Goal: Obtain resource: Download file/media

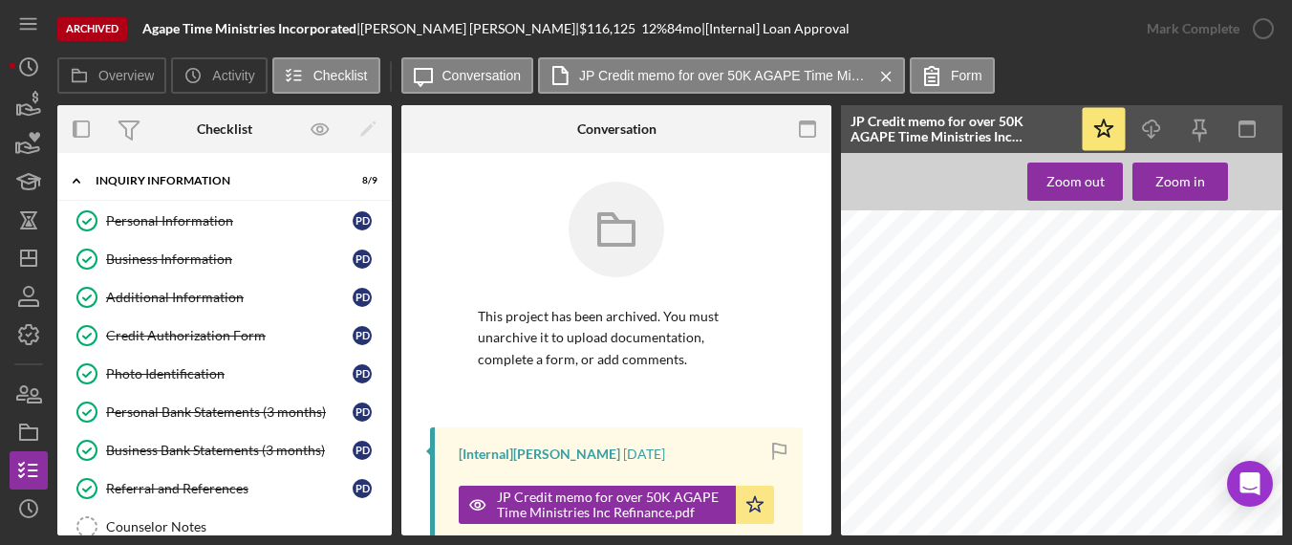
scroll to position [214, 0]
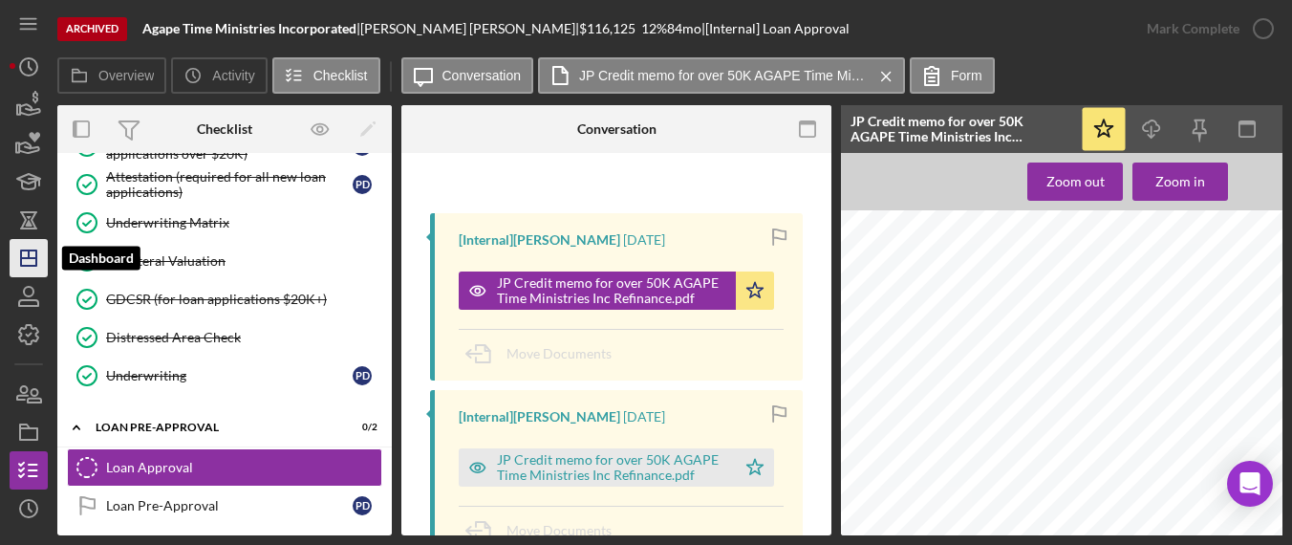
click at [38, 255] on icon "Icon/Dashboard" at bounding box center [29, 258] width 48 height 48
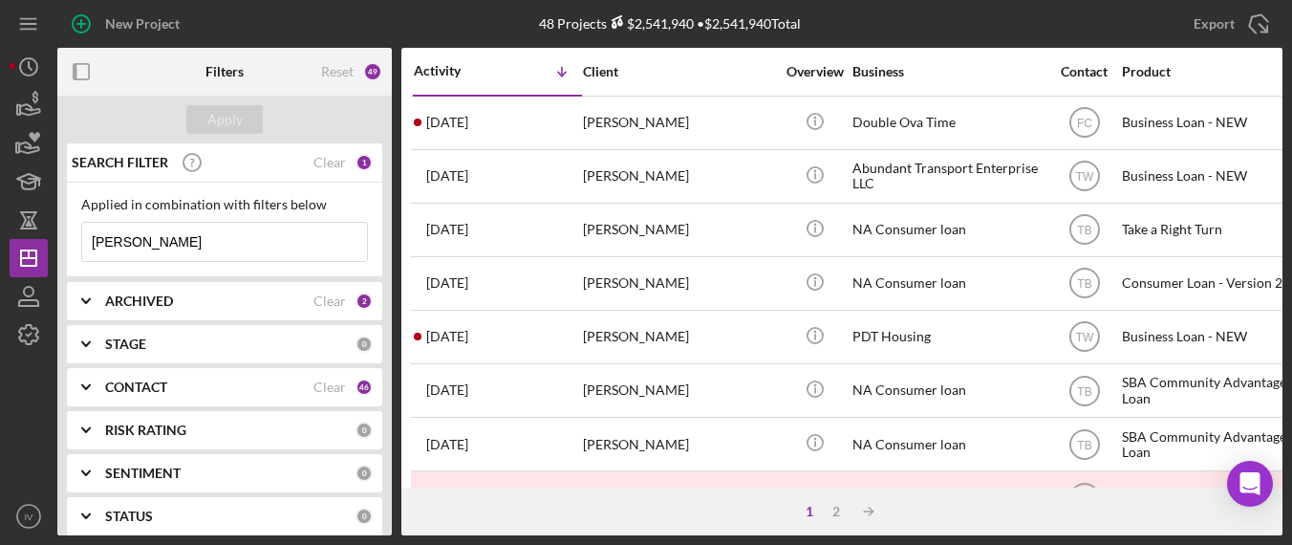
drag, startPoint x: 180, startPoint y: 241, endPoint x: 160, endPoint y: 245, distance: 20.4
click at [0, 273] on html "New Project 48 Projects $2,541,940 • $2,541,940 Total [PERSON_NAME] Export Icon…" at bounding box center [646, 272] width 1292 height 545
paste input "[PERSON_NAME]"
type input "[PERSON_NAME]"
click at [317, 391] on div "Clear" at bounding box center [330, 386] width 32 height 15
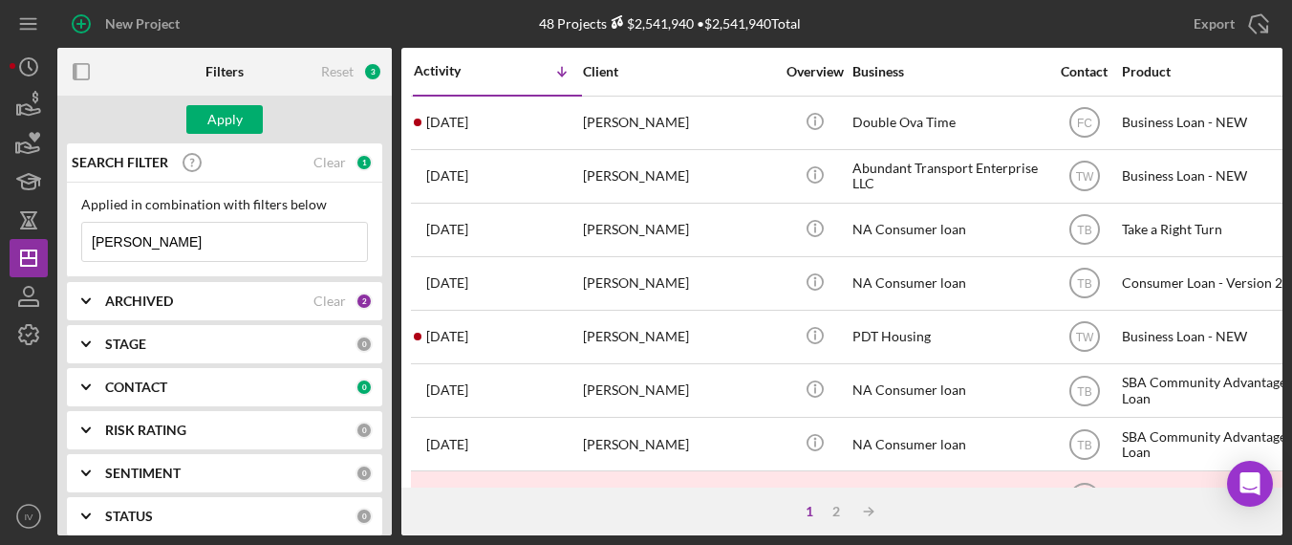
click at [91, 389] on icon "Icon/Expander" at bounding box center [86, 387] width 48 height 48
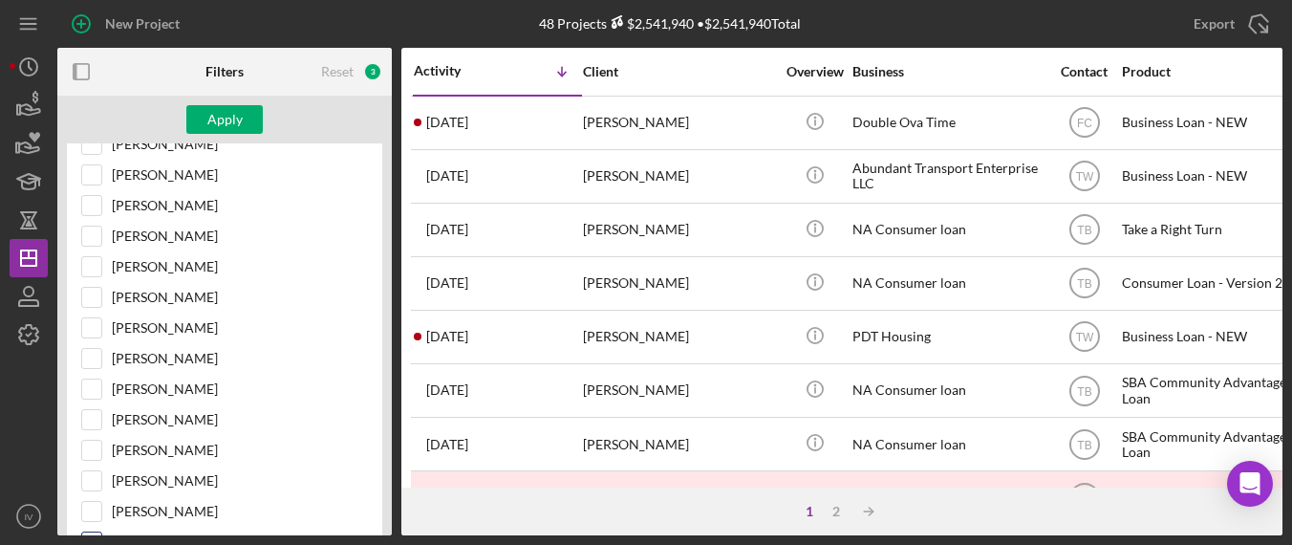
scroll to position [573, 0]
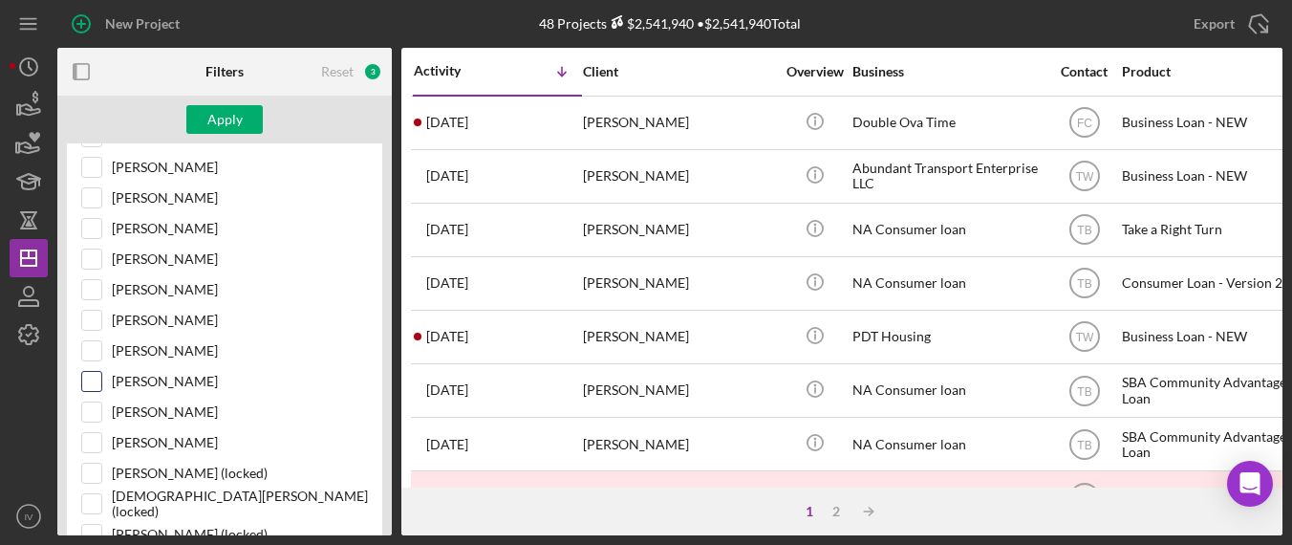
click at [98, 374] on input "[PERSON_NAME]" at bounding box center [91, 381] width 19 height 19
checkbox input "true"
click at [243, 122] on button "Apply" at bounding box center [224, 119] width 76 height 29
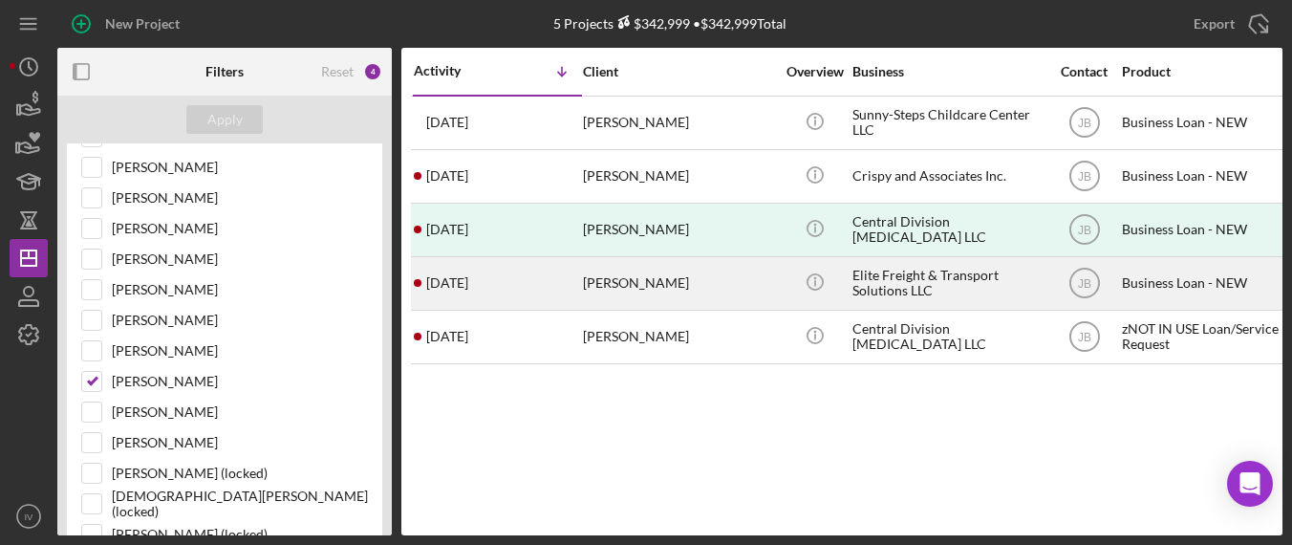
click at [625, 278] on div "[PERSON_NAME]" at bounding box center [678, 283] width 191 height 51
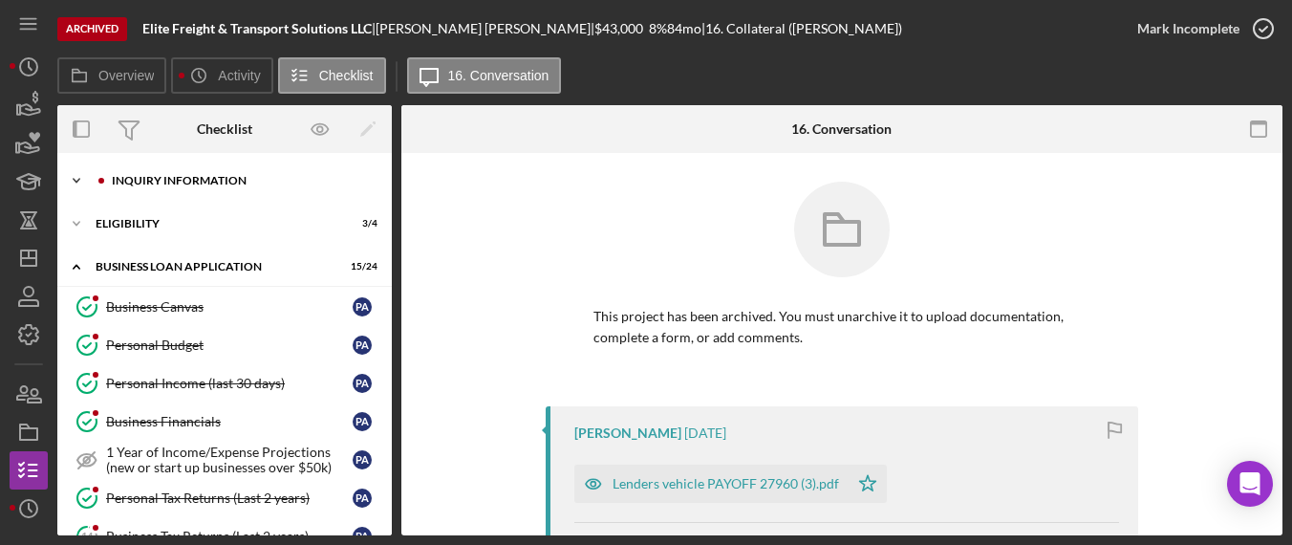
click at [222, 183] on div "INQUIRY INFORMATION" at bounding box center [240, 180] width 256 height 11
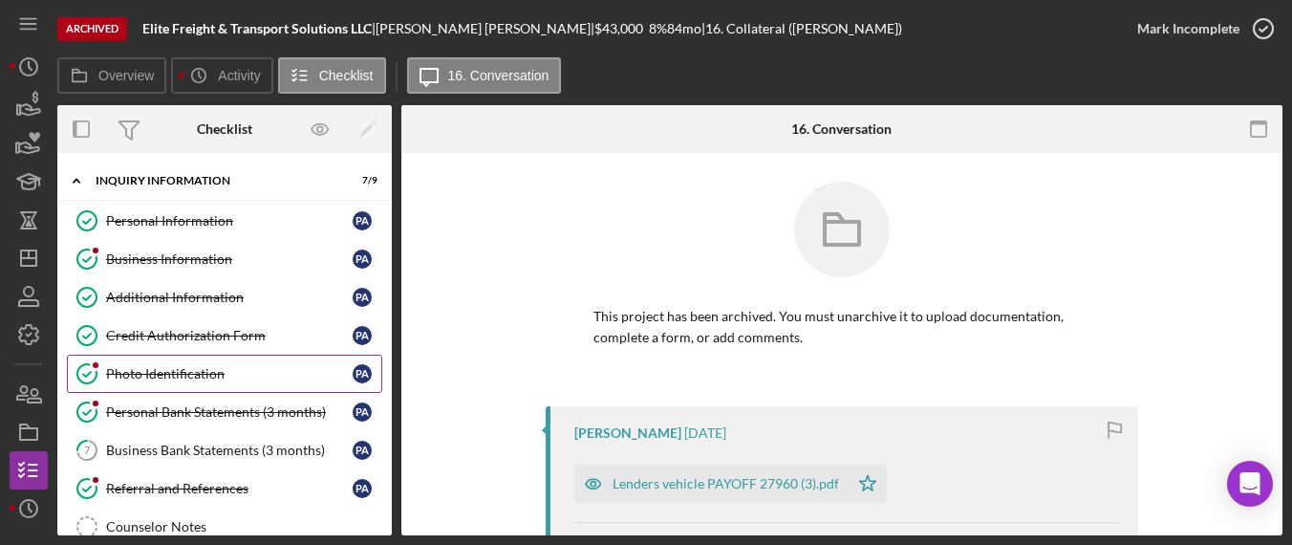
click at [169, 370] on div "Photo Identification" at bounding box center [229, 373] width 247 height 15
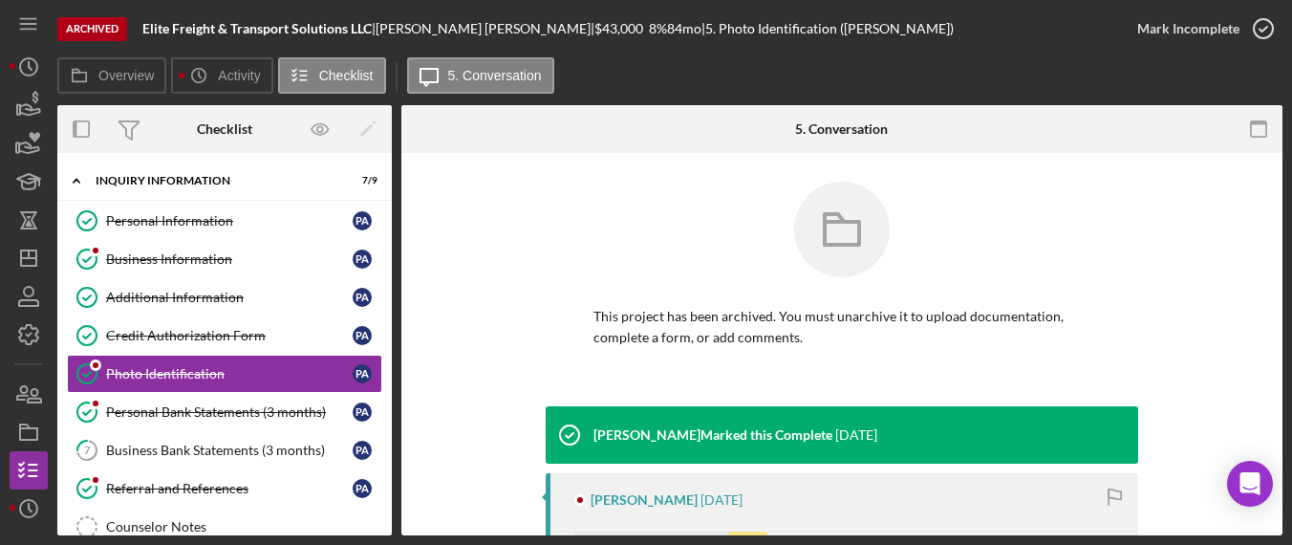
scroll to position [287, 0]
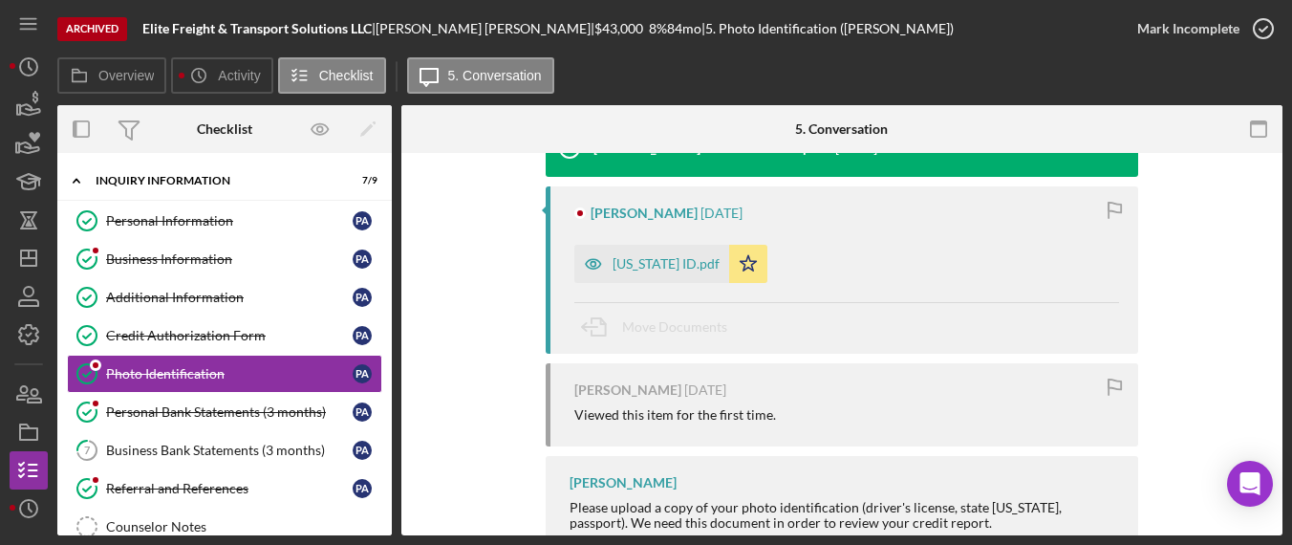
click at [1201, 298] on div "[PERSON_NAME] Marked this Complete [DATE] [PERSON_NAME] [DATE] [US_STATE] ID.pd…" at bounding box center [842, 341] width 824 height 445
click at [1006, 306] on div "Move Documents" at bounding box center [846, 328] width 545 height 52
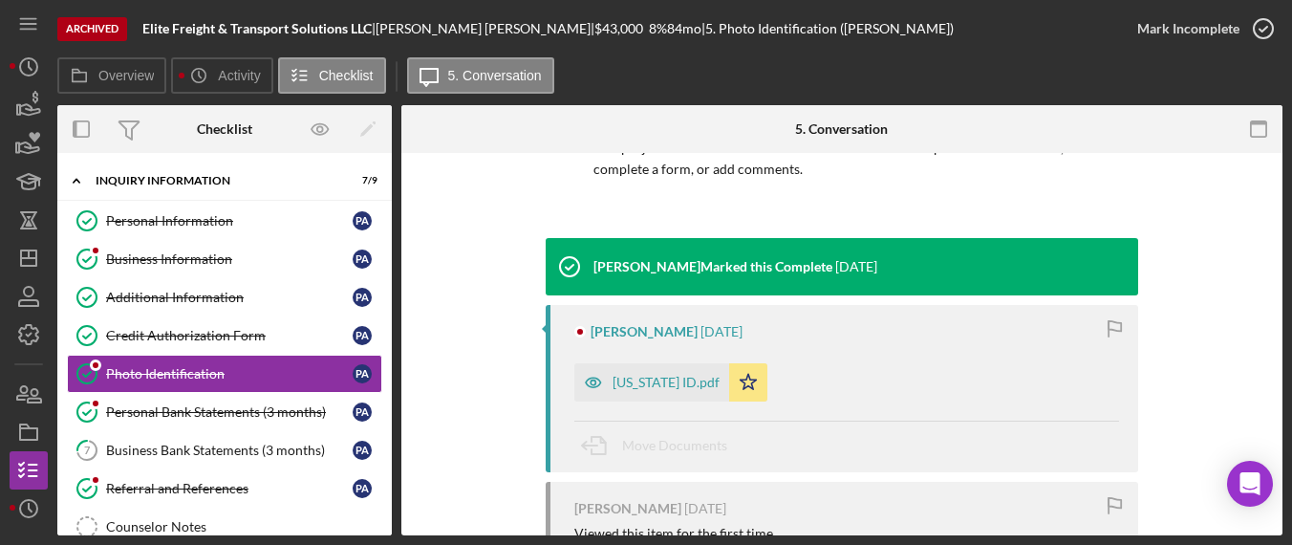
scroll to position [182, 0]
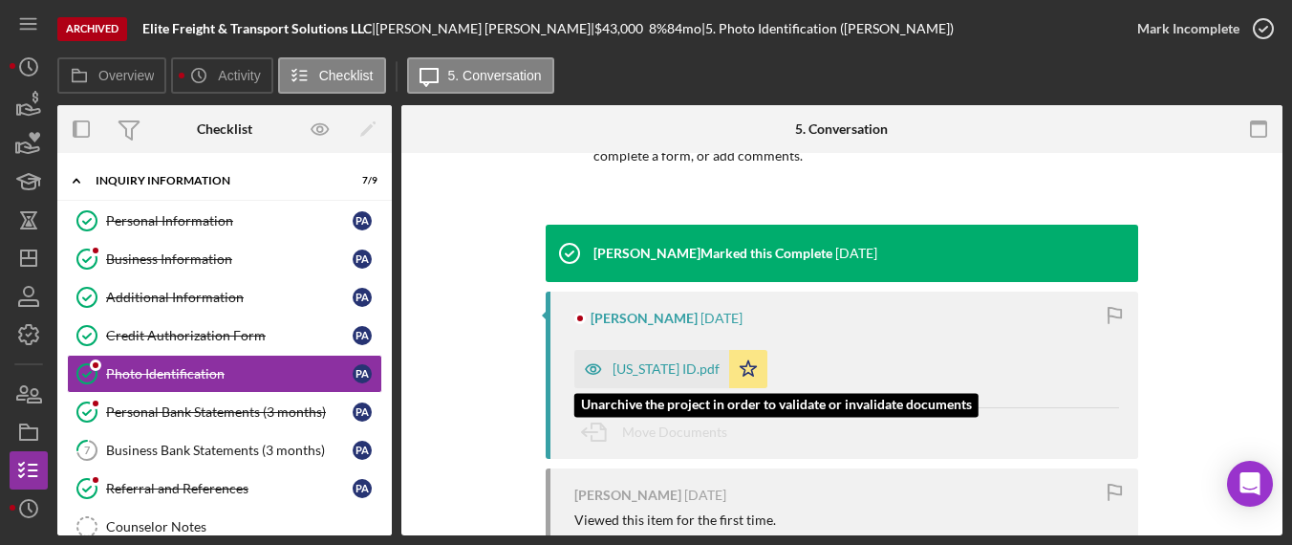
click at [651, 370] on div "[US_STATE] ID.pdf" at bounding box center [666, 368] width 107 height 15
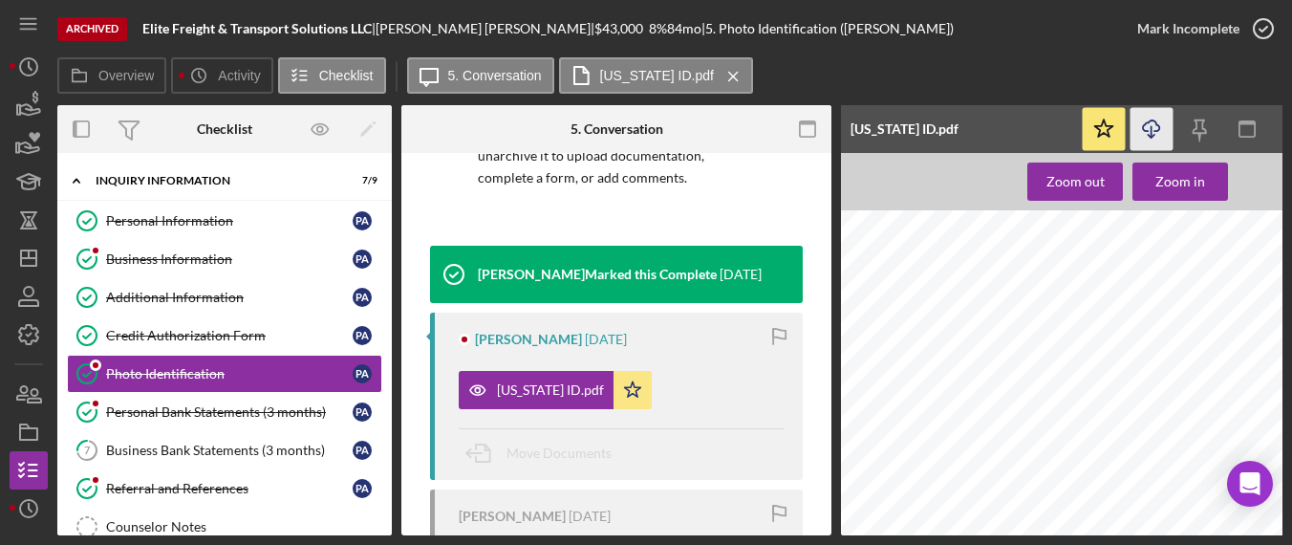
click at [1147, 125] on icon "Icon/Download" at bounding box center [1152, 129] width 43 height 43
click at [184, 404] on div "Personal Bank Statements (3 months)" at bounding box center [229, 411] width 247 height 15
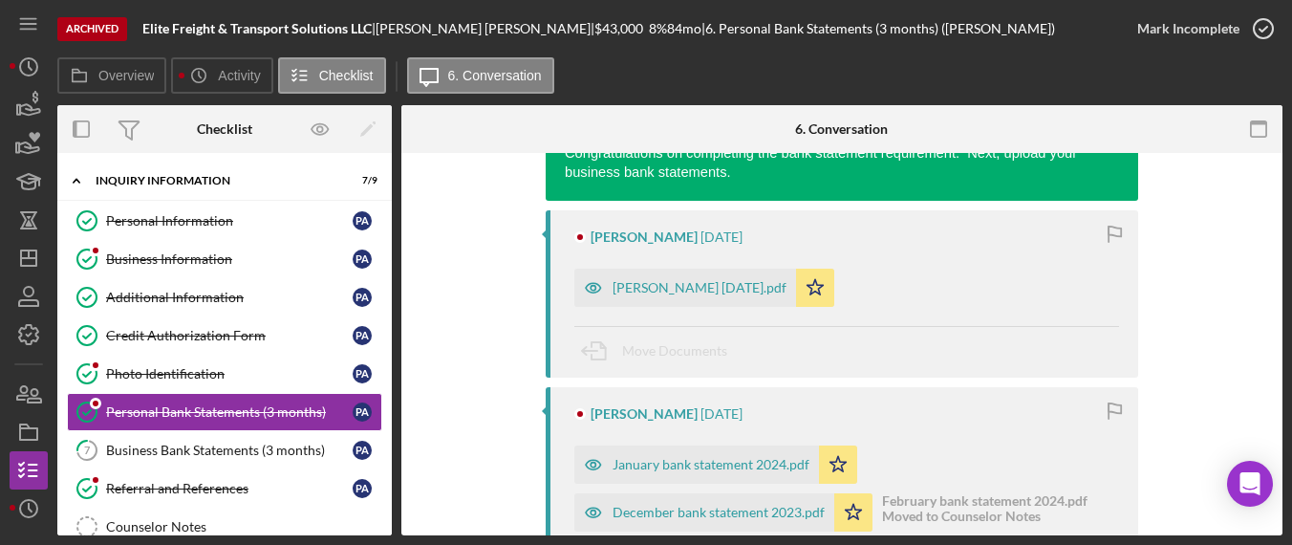
scroll to position [355, 0]
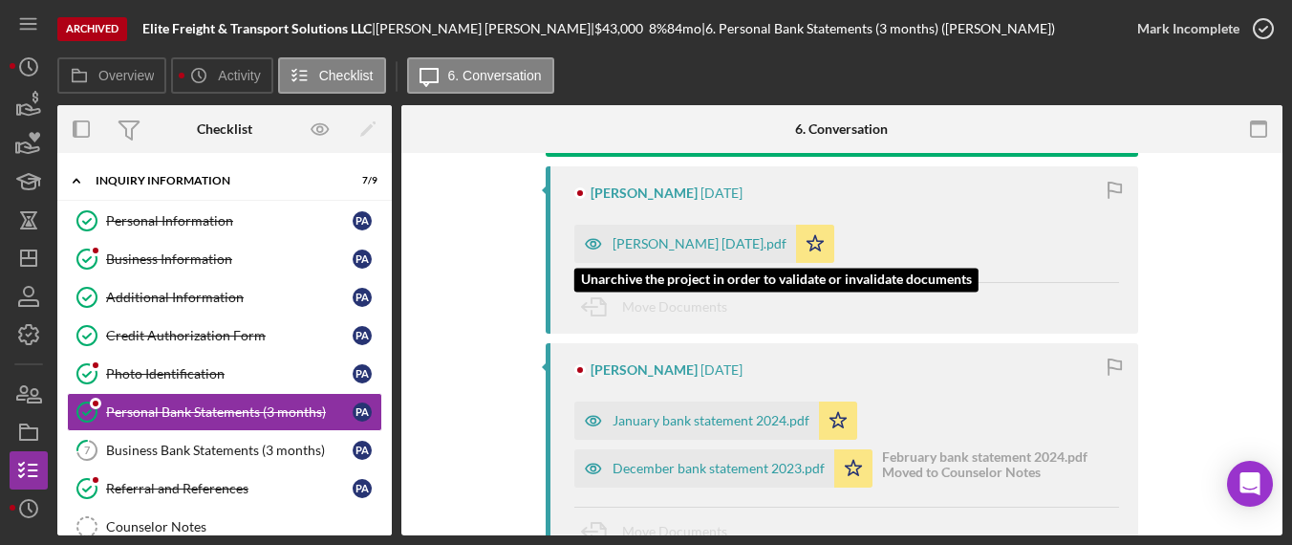
click at [665, 230] on div "[PERSON_NAME] [DATE].pdf" at bounding box center [685, 244] width 222 height 38
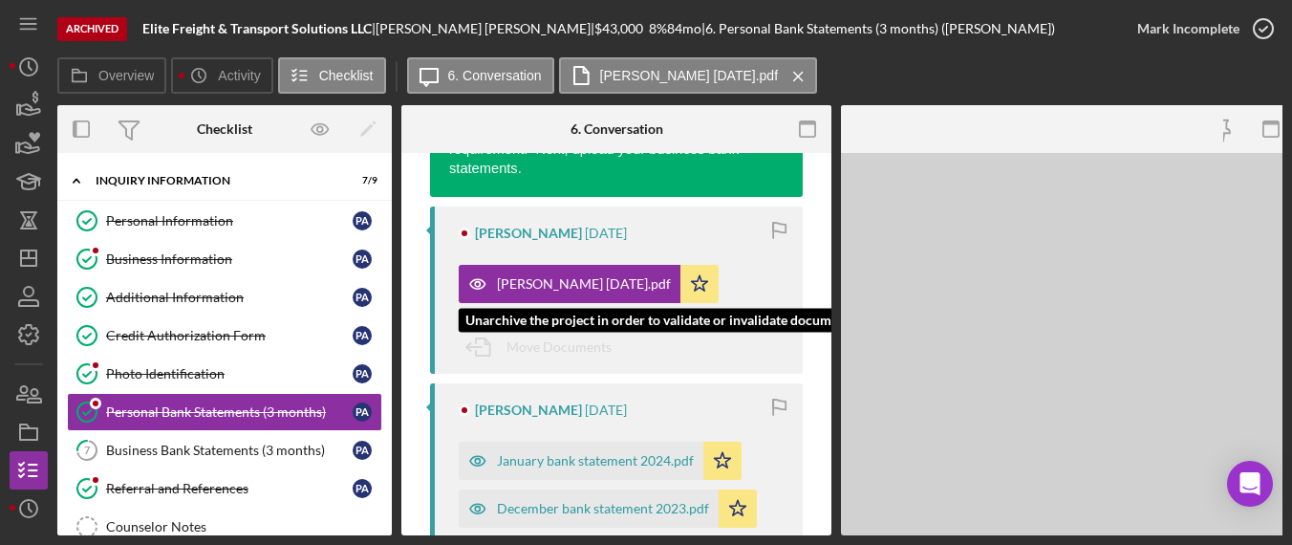
scroll to position [376, 0]
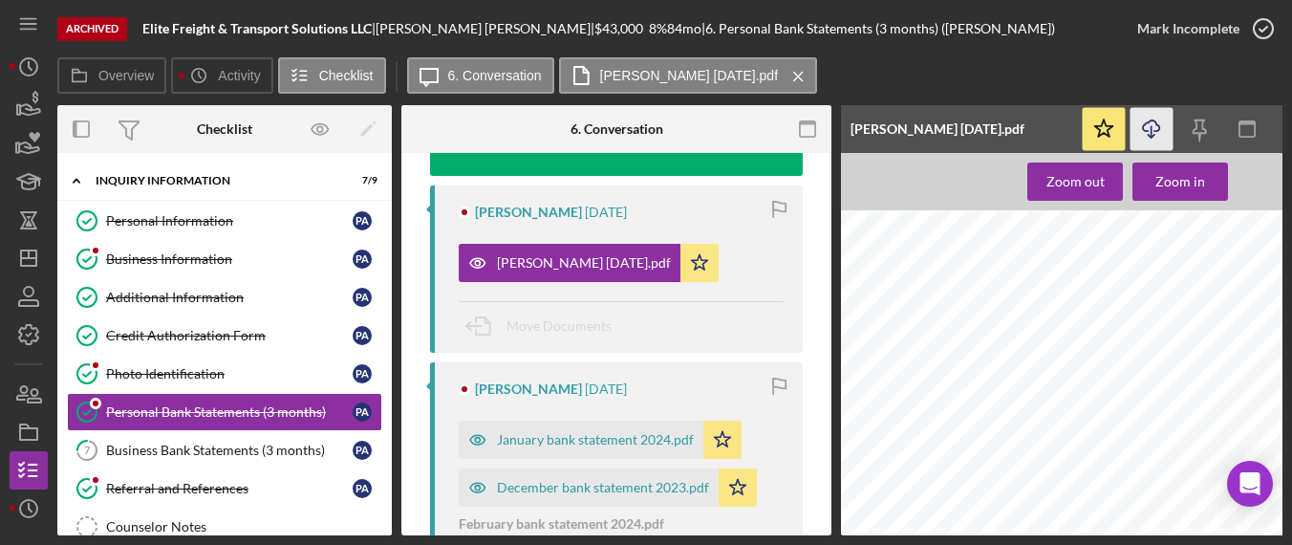
click at [1147, 127] on icon "Icon/Download" at bounding box center [1152, 129] width 43 height 43
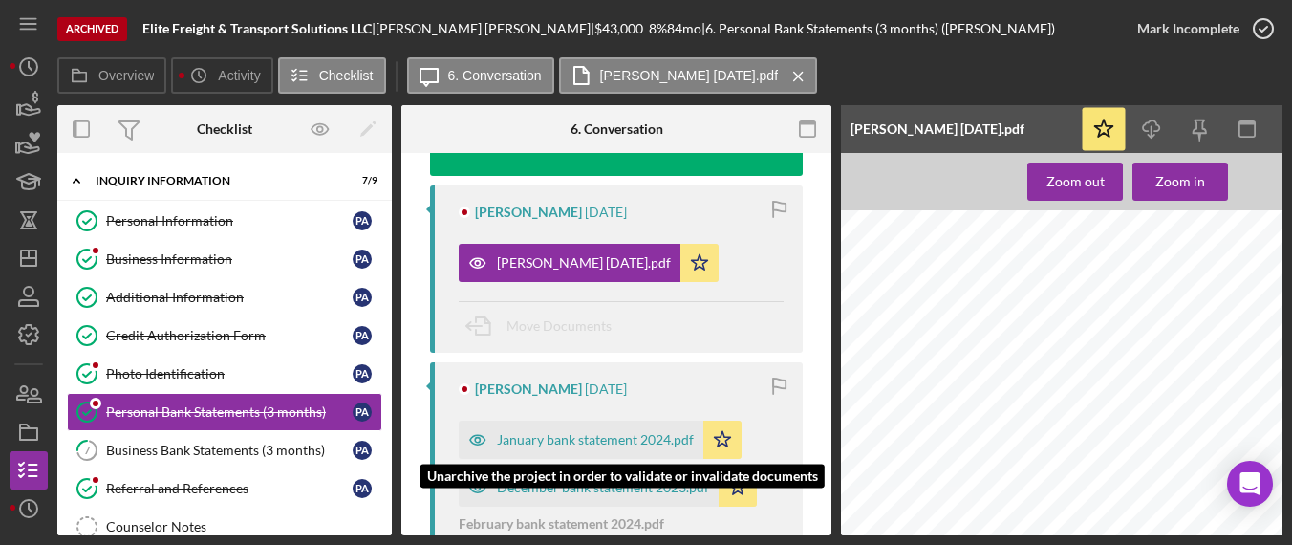
click at [611, 440] on div "January bank statement 2024.pdf" at bounding box center [595, 439] width 197 height 15
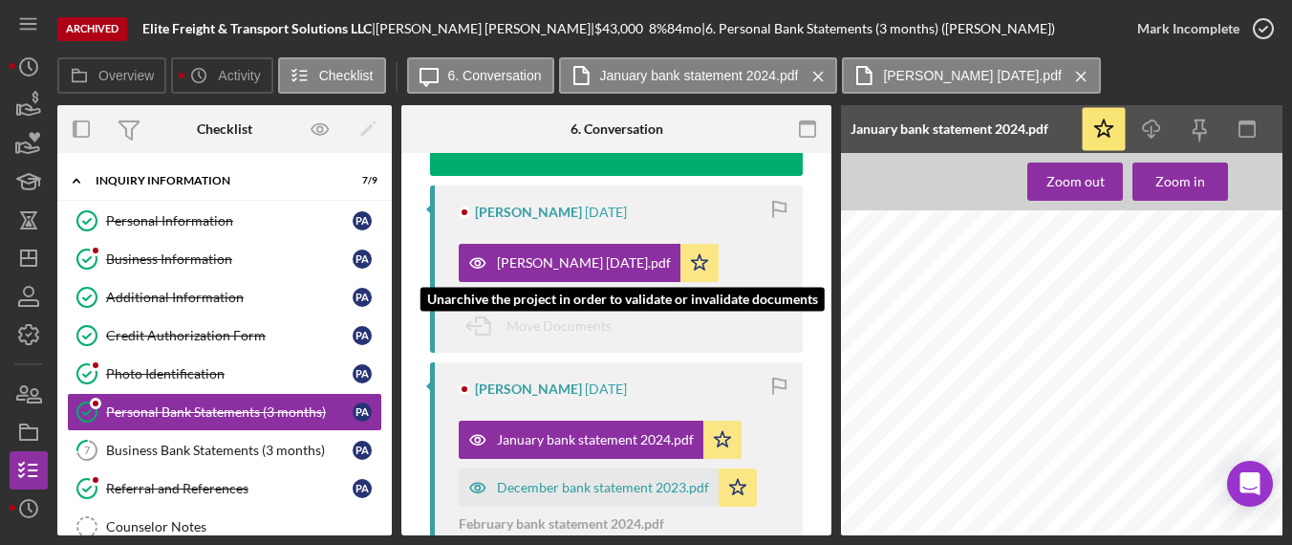
click at [591, 250] on div "[PERSON_NAME] [DATE].pdf" at bounding box center [570, 263] width 222 height 38
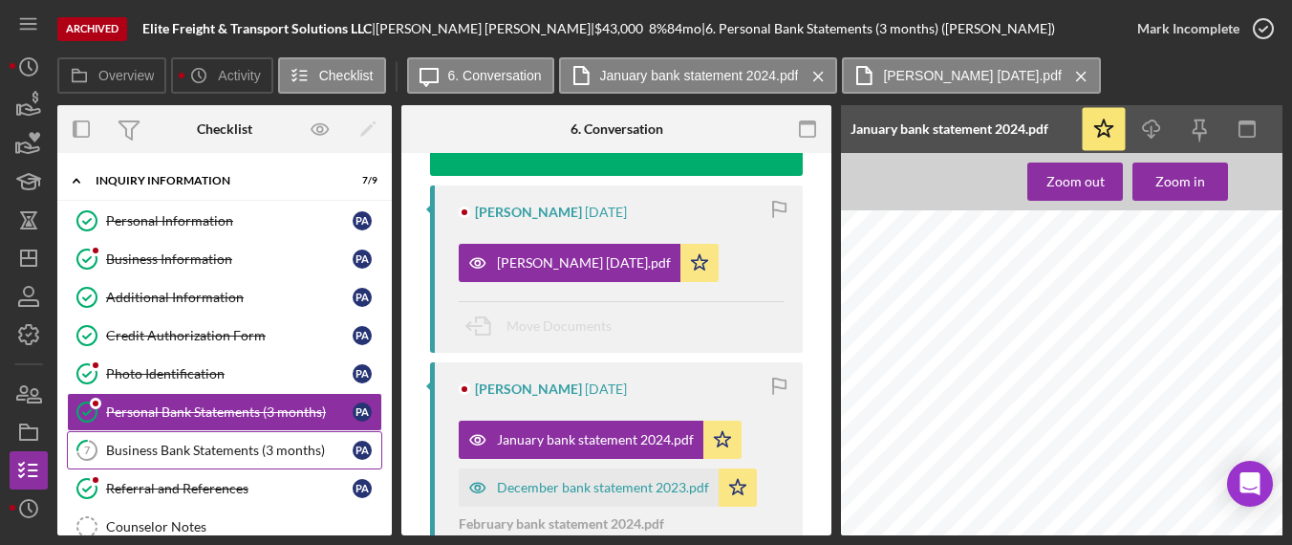
click at [186, 443] on div "Business Bank Statements (3 months)" at bounding box center [229, 450] width 247 height 15
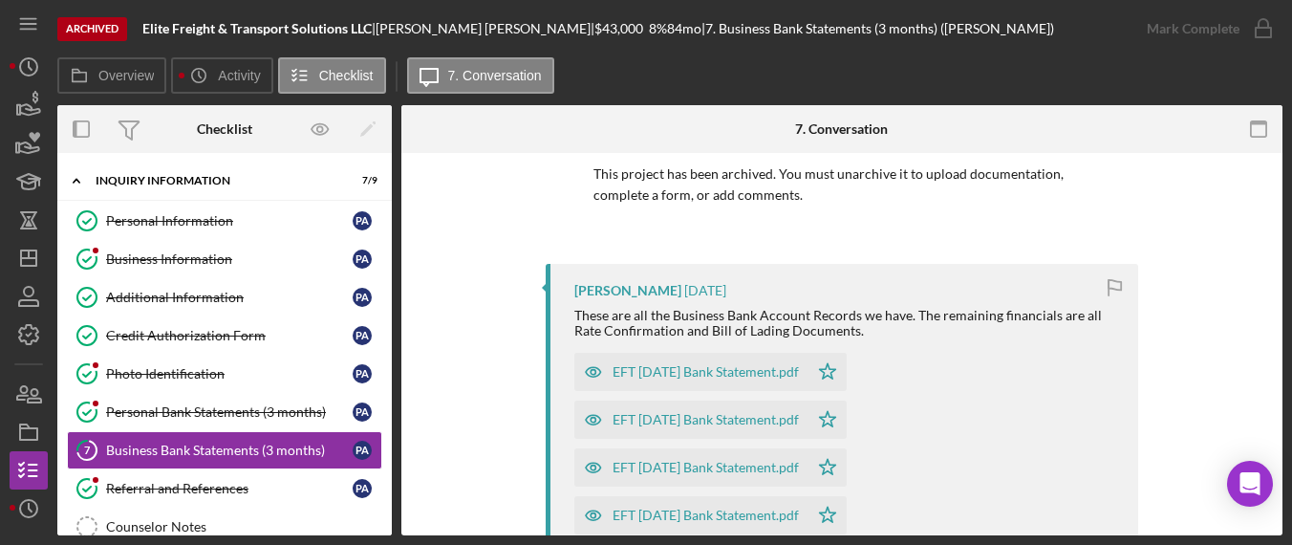
scroll to position [182, 0]
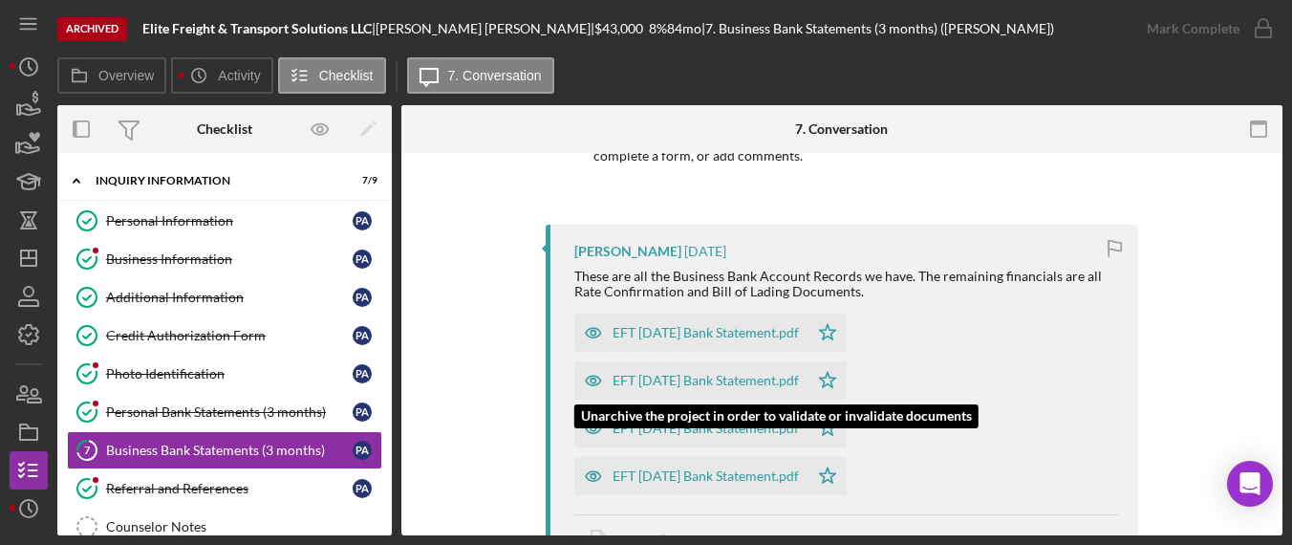
click at [668, 374] on div "EFT [DATE] Bank Statement.pdf" at bounding box center [706, 380] width 186 height 15
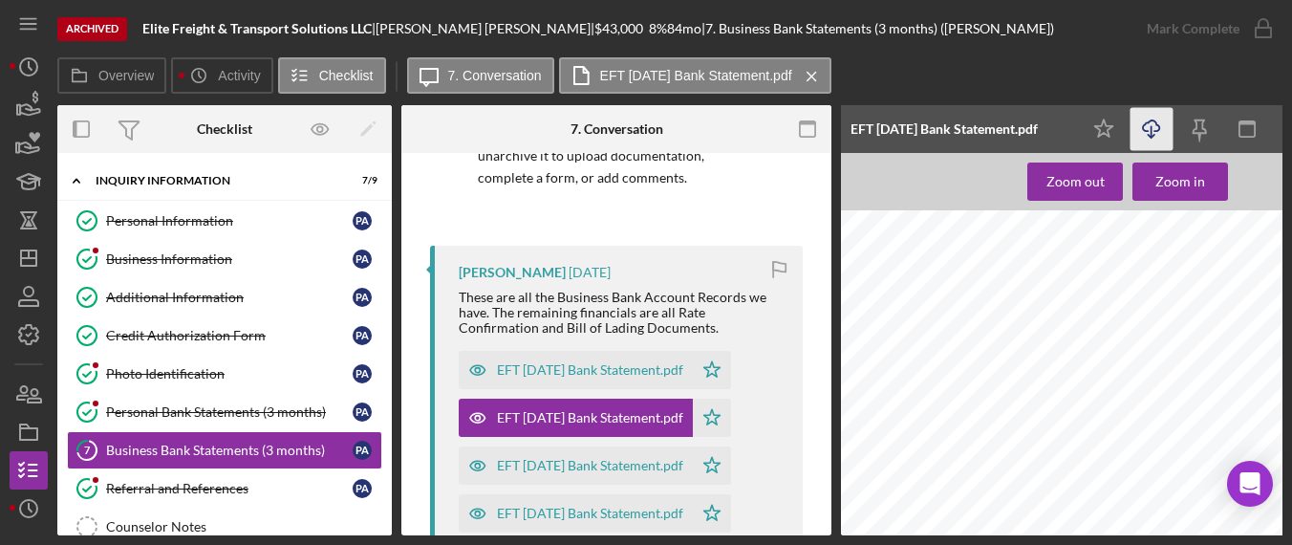
click at [1150, 121] on icon "button" at bounding box center [1151, 125] width 16 height 11
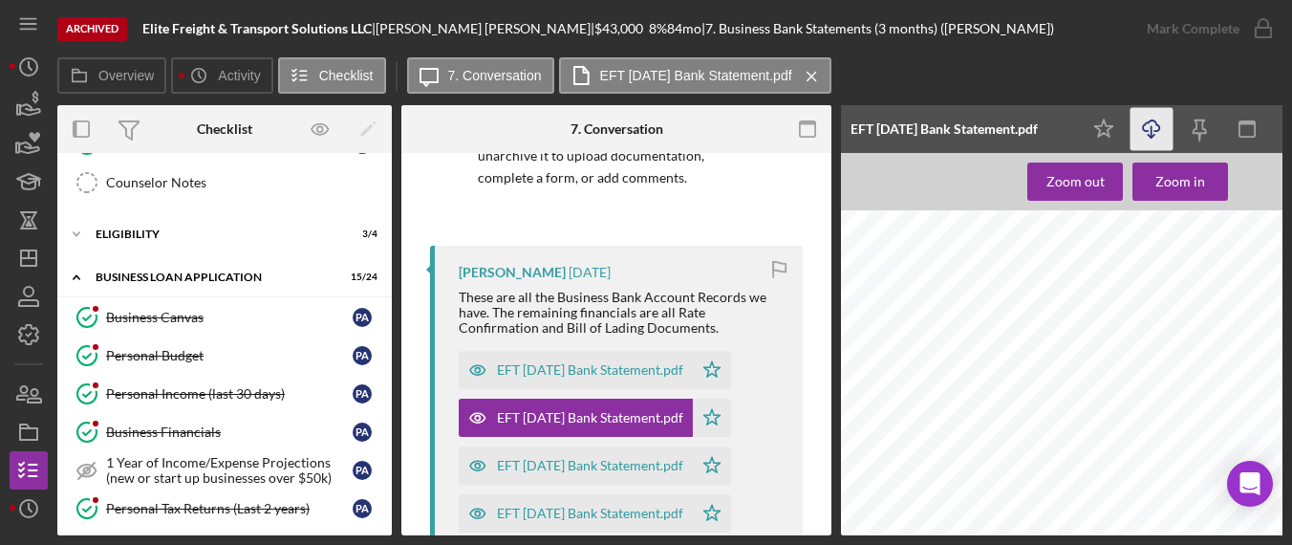
scroll to position [354, 0]
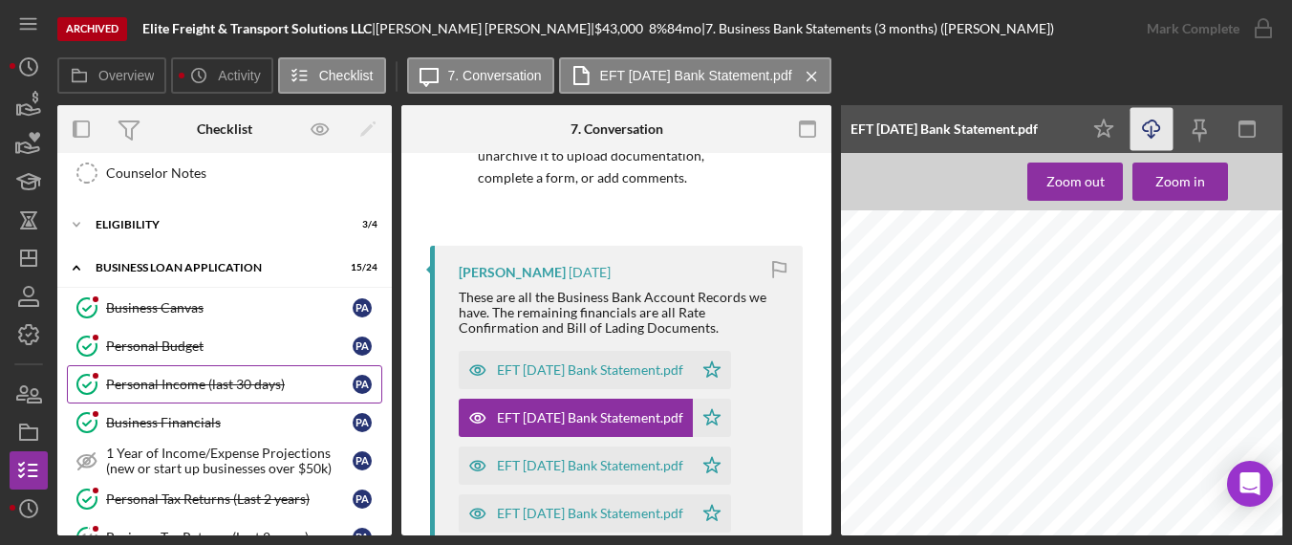
click at [204, 383] on div "Personal Income (last 30 days)" at bounding box center [229, 384] width 247 height 15
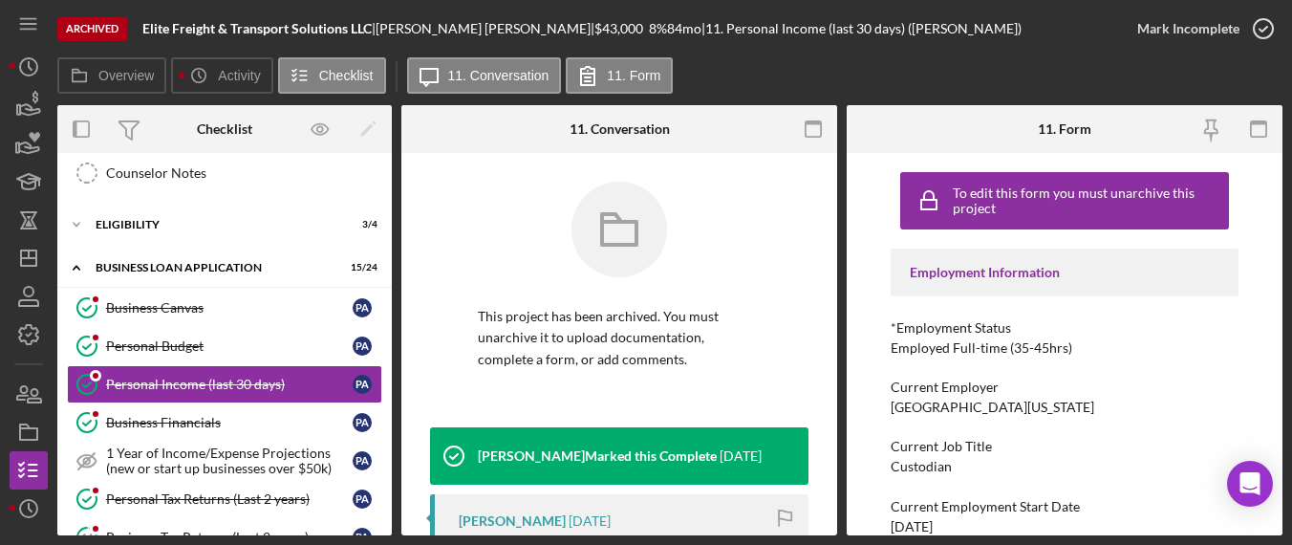
scroll to position [317, 0]
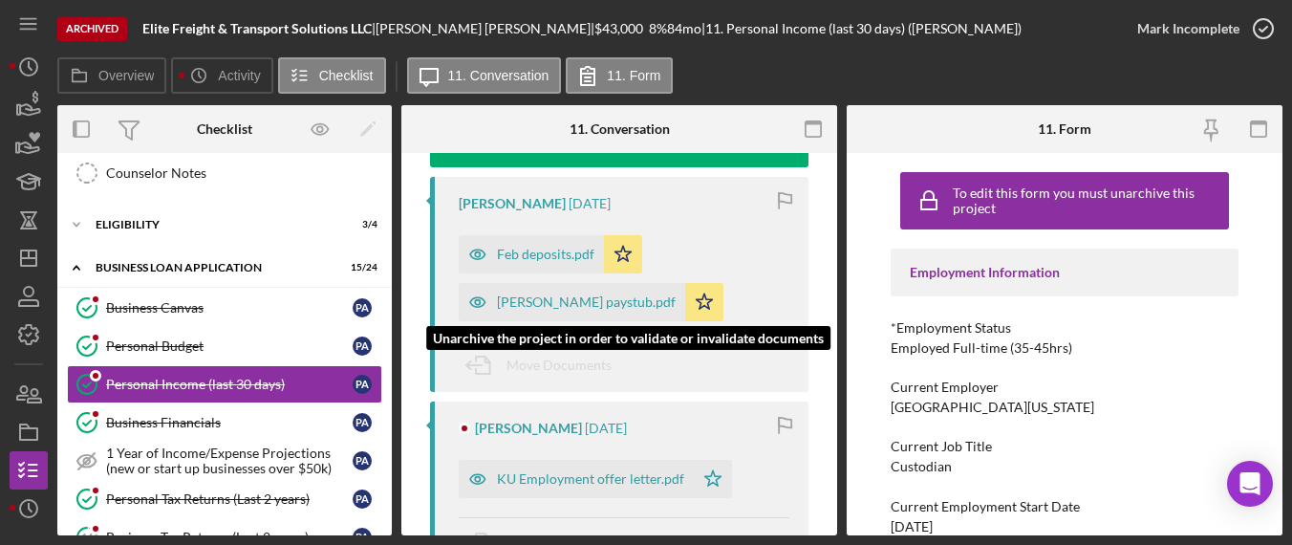
click at [565, 311] on div "[PERSON_NAME] paystub.pdf" at bounding box center [572, 302] width 227 height 38
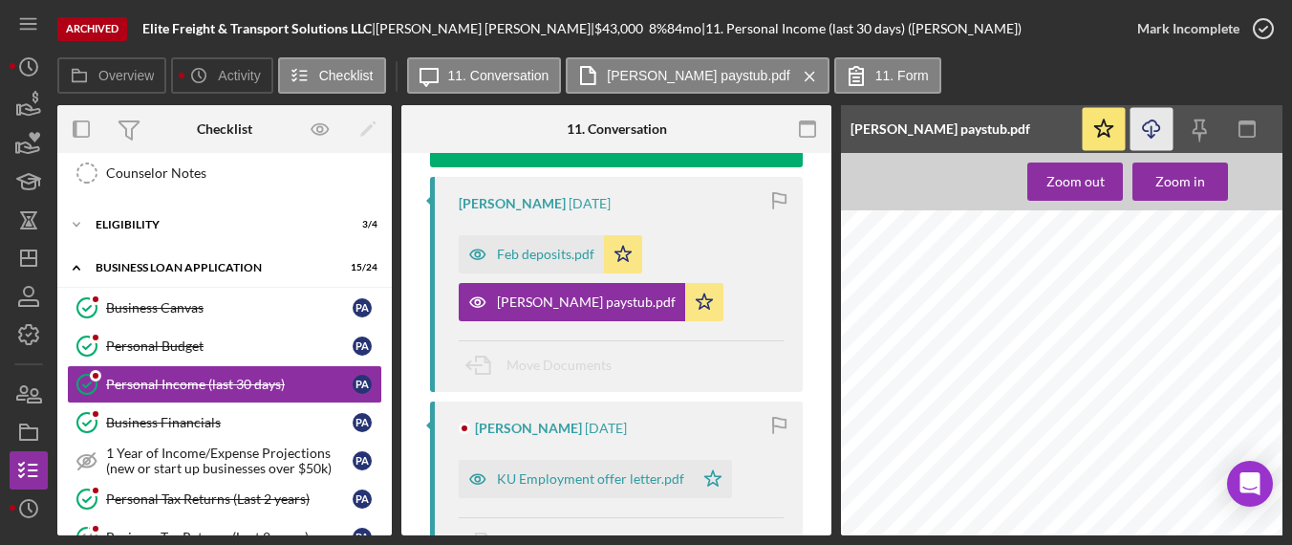
click at [1147, 131] on icon "button" at bounding box center [1151, 125] width 16 height 11
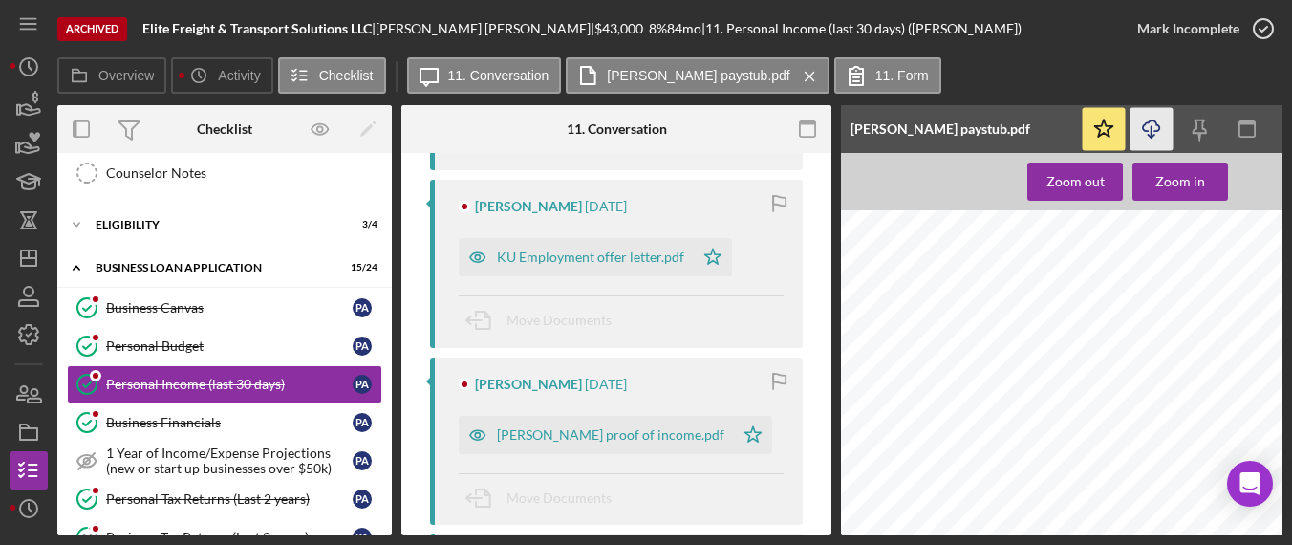
scroll to position [562, 0]
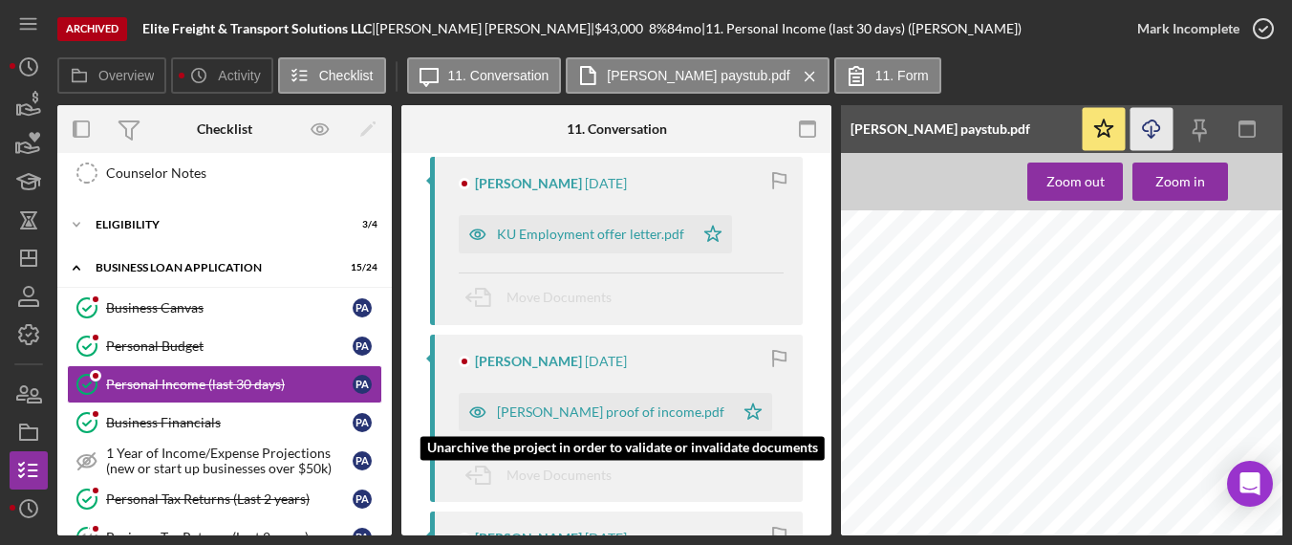
click at [621, 406] on div "[PERSON_NAME] proof of income.pdf" at bounding box center [610, 411] width 227 height 15
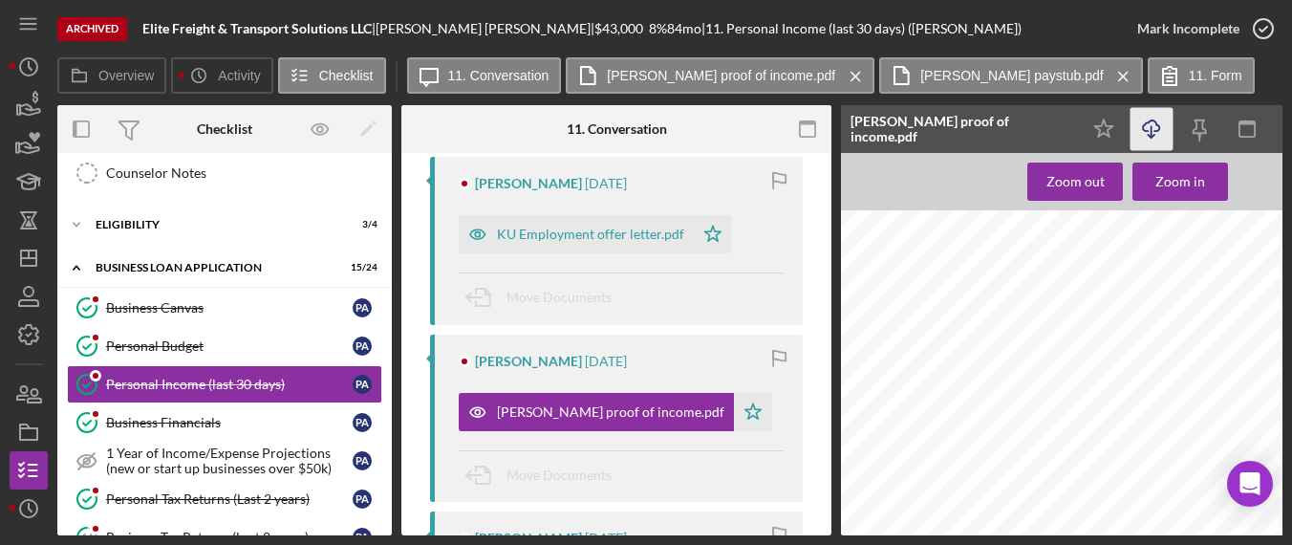
click at [1147, 129] on icon "Icon/Download" at bounding box center [1152, 129] width 43 height 43
click at [1147, 130] on icon "Icon/Download" at bounding box center [1152, 129] width 43 height 43
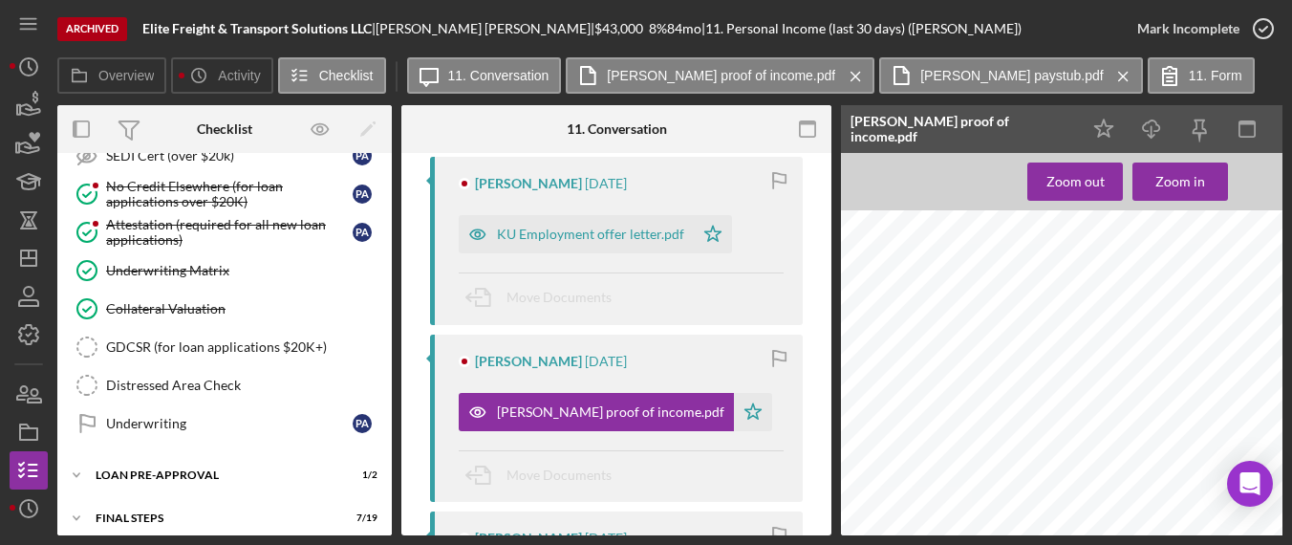
scroll to position [1165, 0]
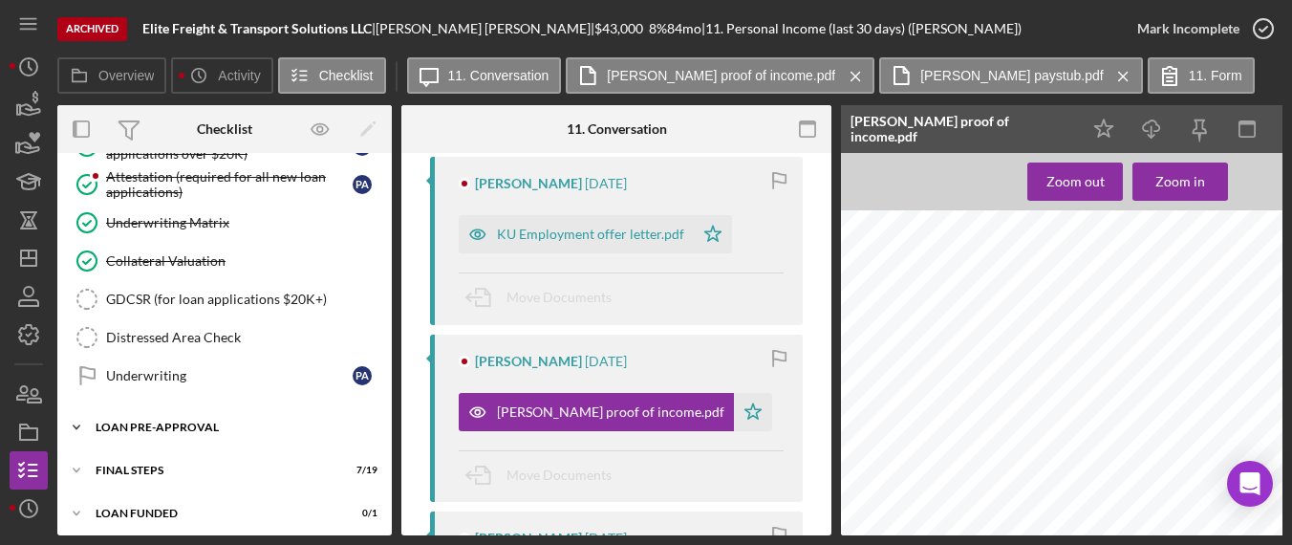
click at [224, 422] on div "LOAN PRE-APPROVAL" at bounding box center [232, 427] width 272 height 11
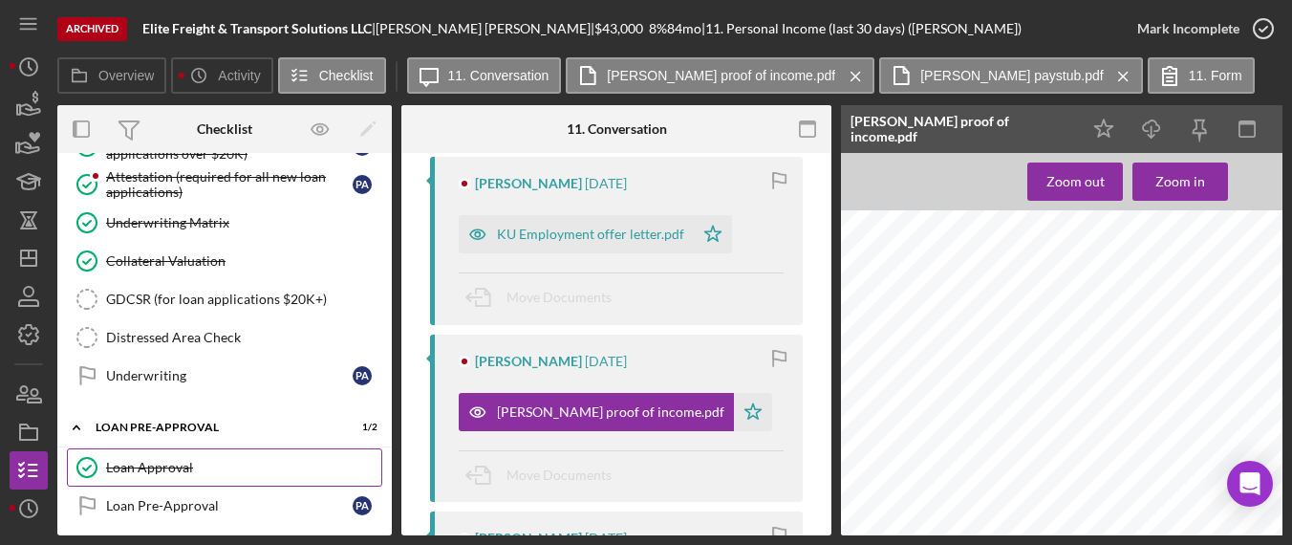
click at [184, 460] on div "Loan Approval" at bounding box center [243, 467] width 275 height 15
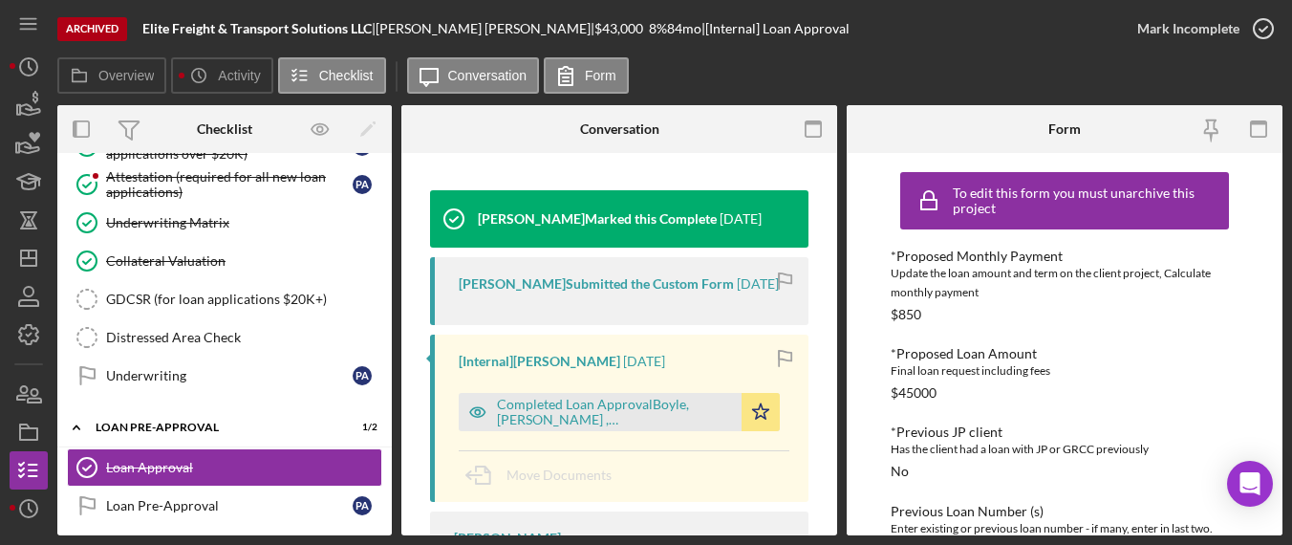
scroll to position [271, 0]
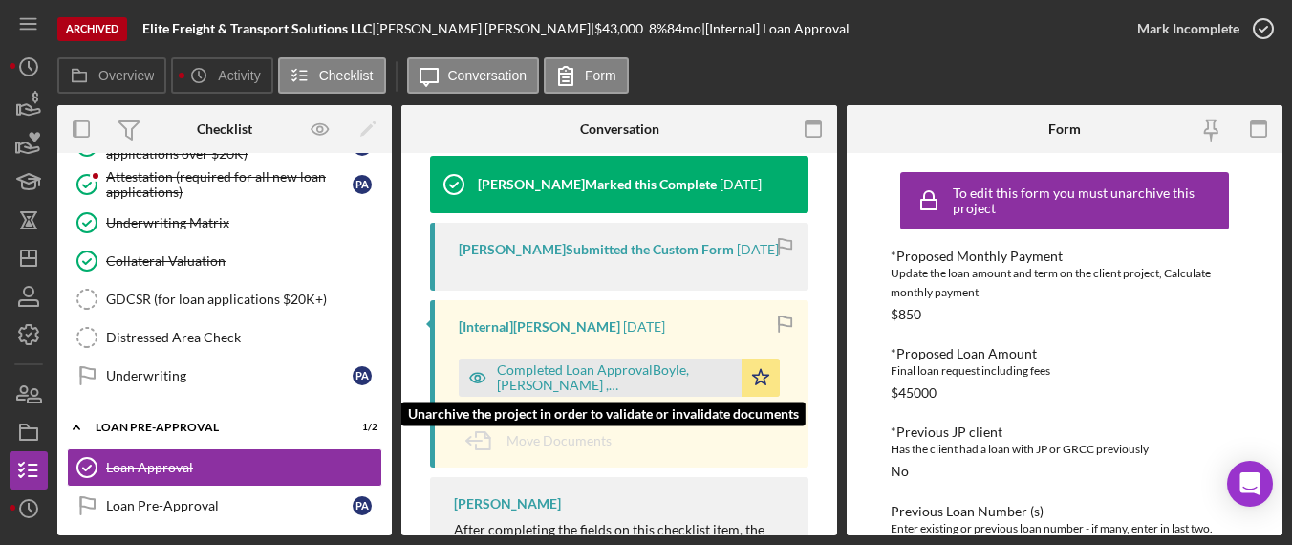
click at [634, 379] on div "Completed Loan ApprovalBoyle, [PERSON_NAME] ,[PERSON_NAME].pdf" at bounding box center [614, 377] width 235 height 31
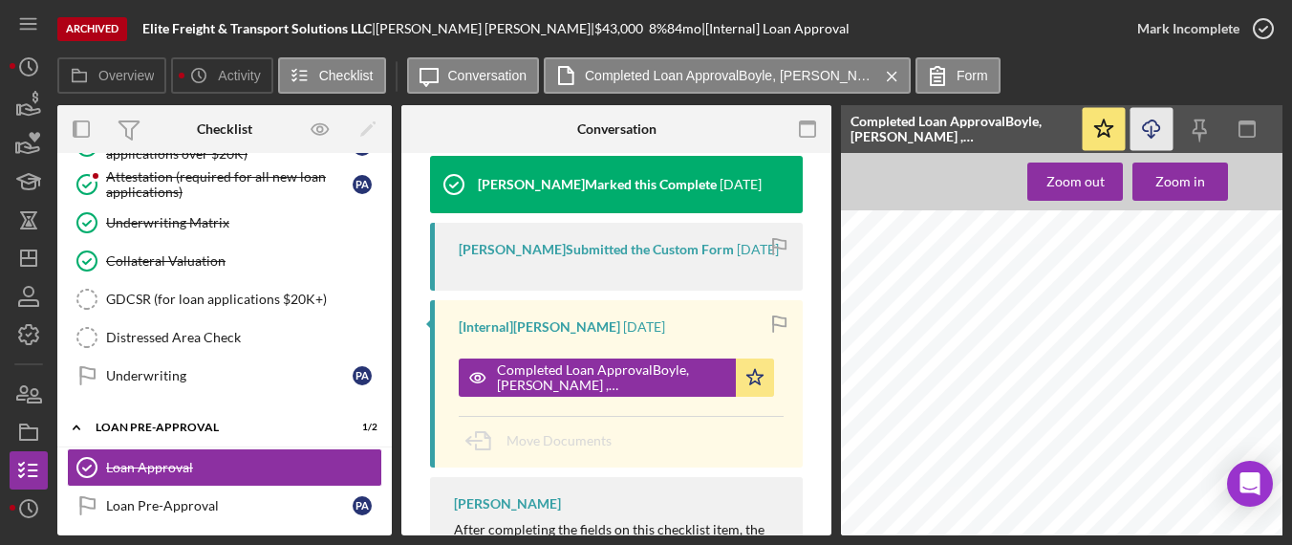
click at [1135, 135] on icon "Icon/Download" at bounding box center [1152, 129] width 43 height 43
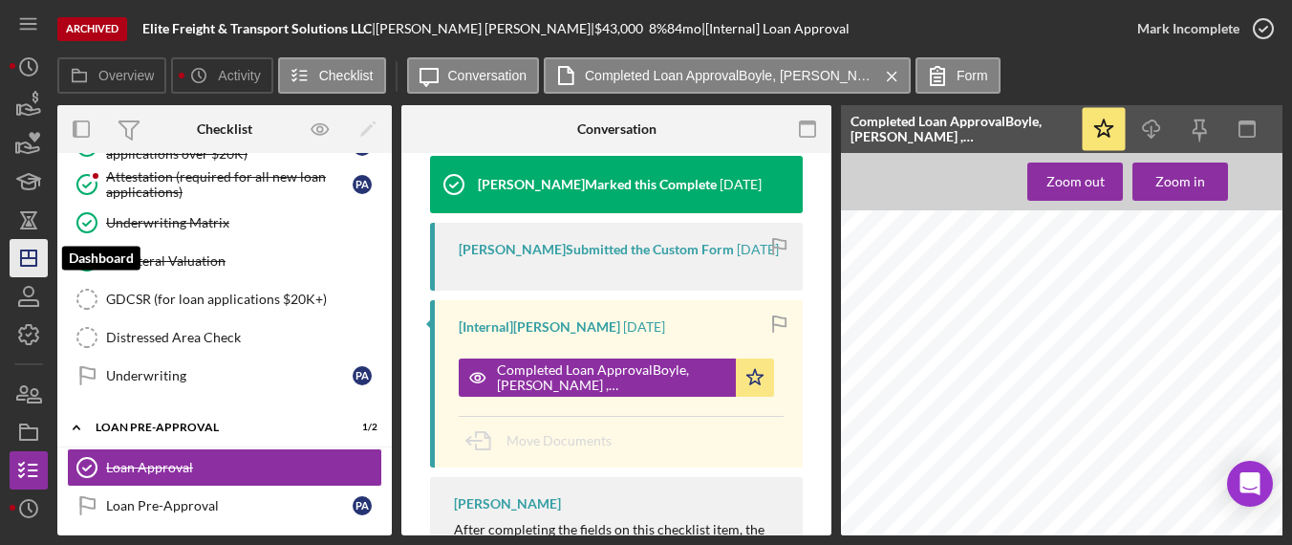
click at [18, 262] on icon "Icon/Dashboard" at bounding box center [29, 258] width 48 height 48
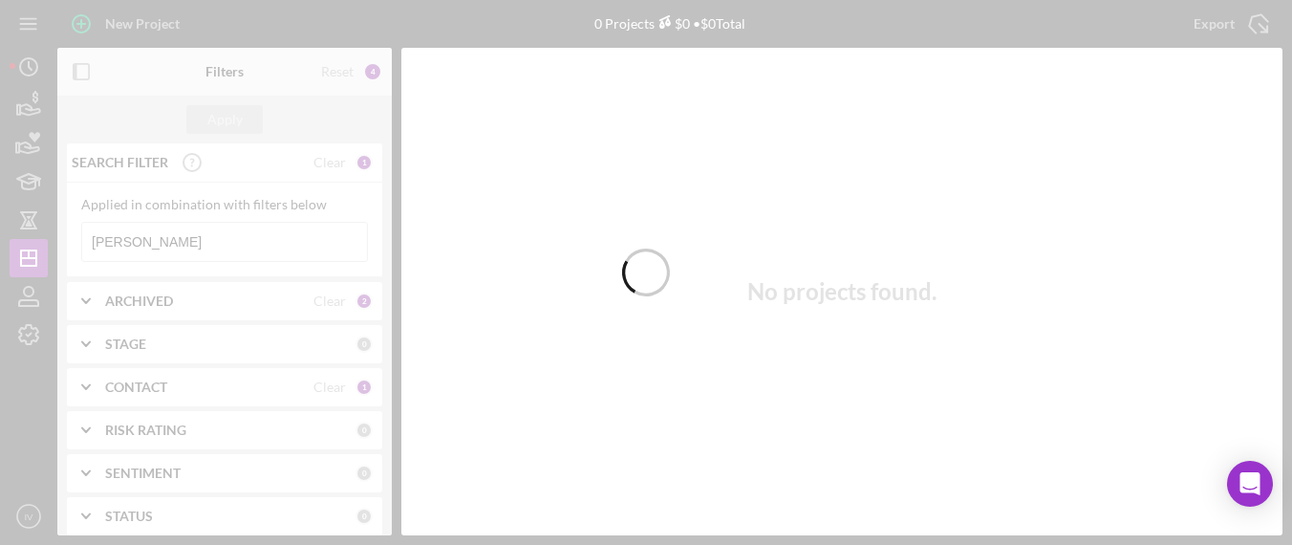
click at [166, 236] on div at bounding box center [646, 272] width 1292 height 545
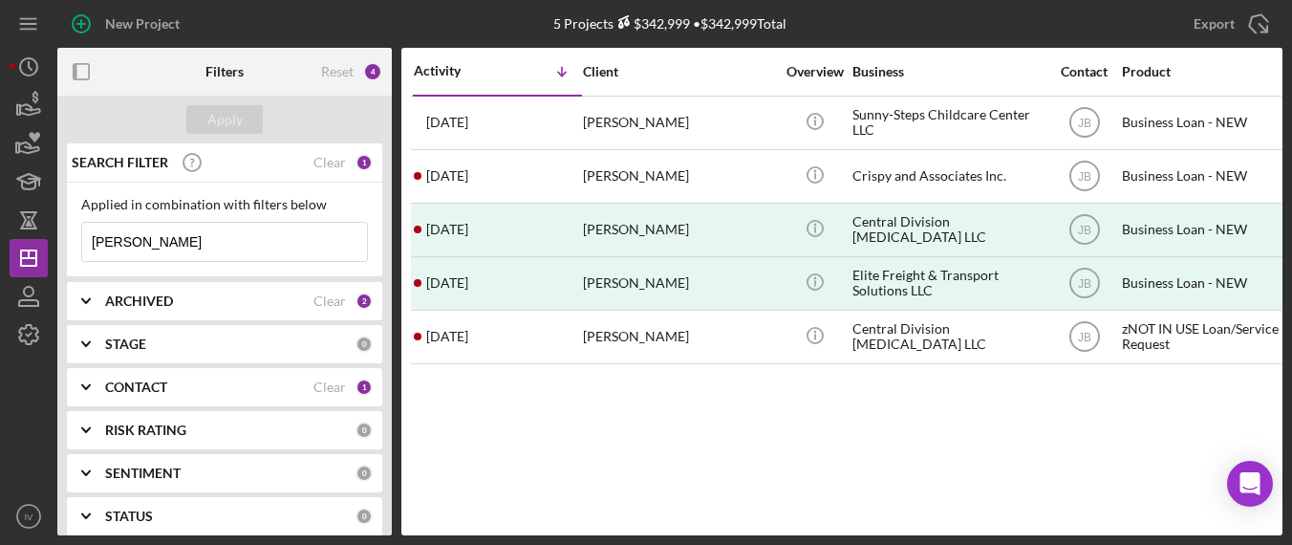
drag, startPoint x: 167, startPoint y: 236, endPoint x: 80, endPoint y: 241, distance: 87.1
click at [81, 241] on div "[PERSON_NAME] Icon/Menu Close" at bounding box center [224, 242] width 287 height 40
paste input "[PERSON_NAME]"
type input "[PERSON_NAME]"
click at [314, 390] on div "Clear" at bounding box center [330, 386] width 32 height 15
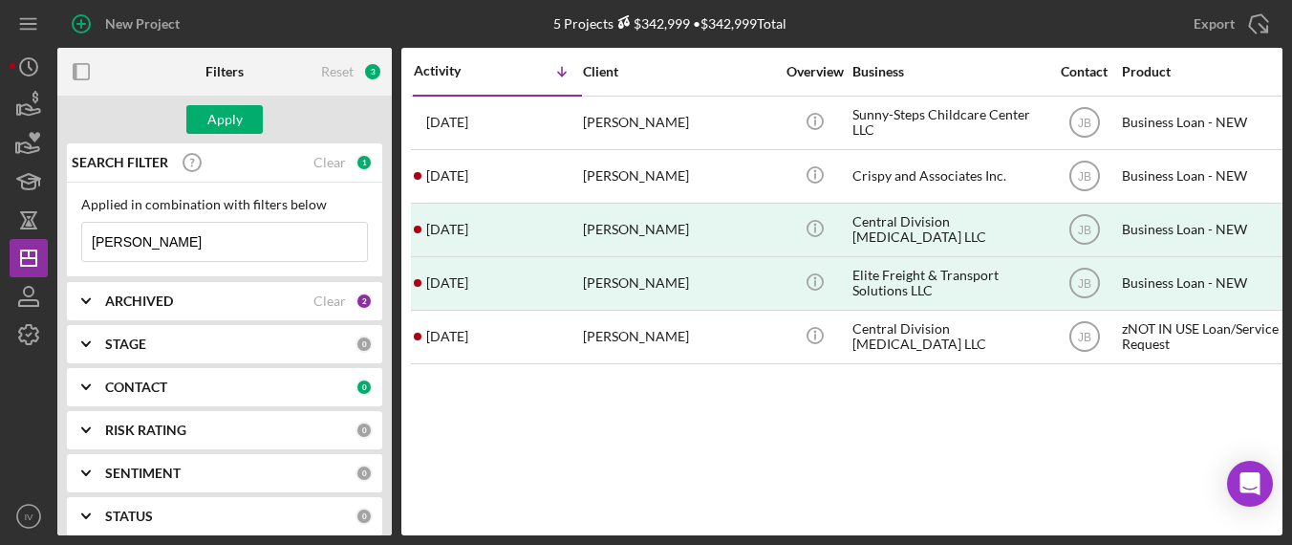
click at [92, 390] on icon "Icon/Expander" at bounding box center [86, 387] width 48 height 48
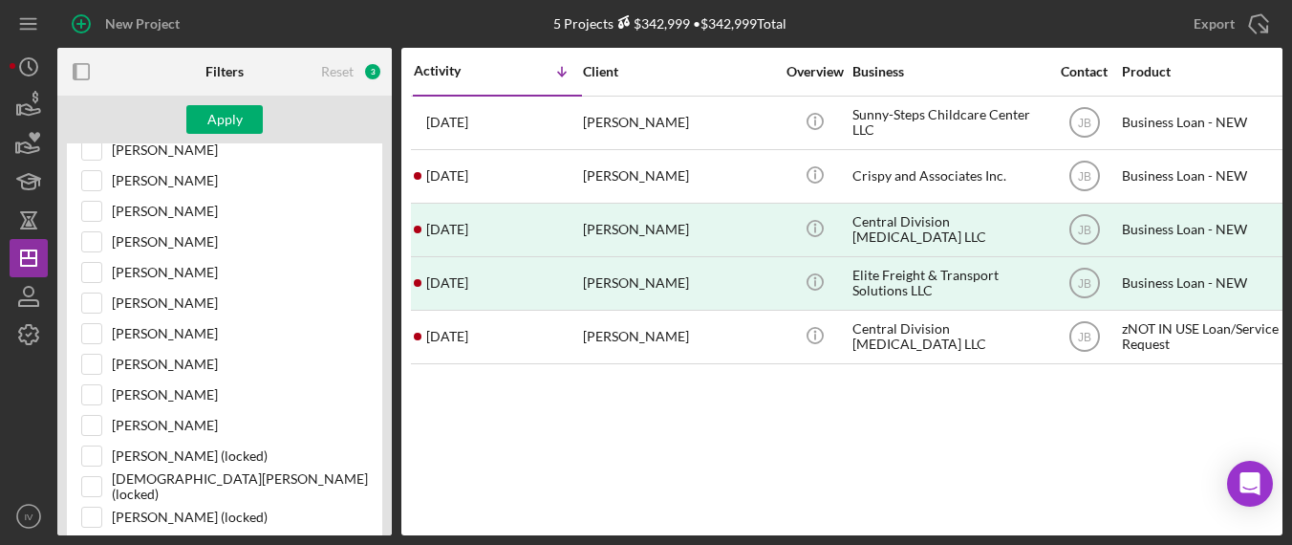
scroll to position [609, 0]
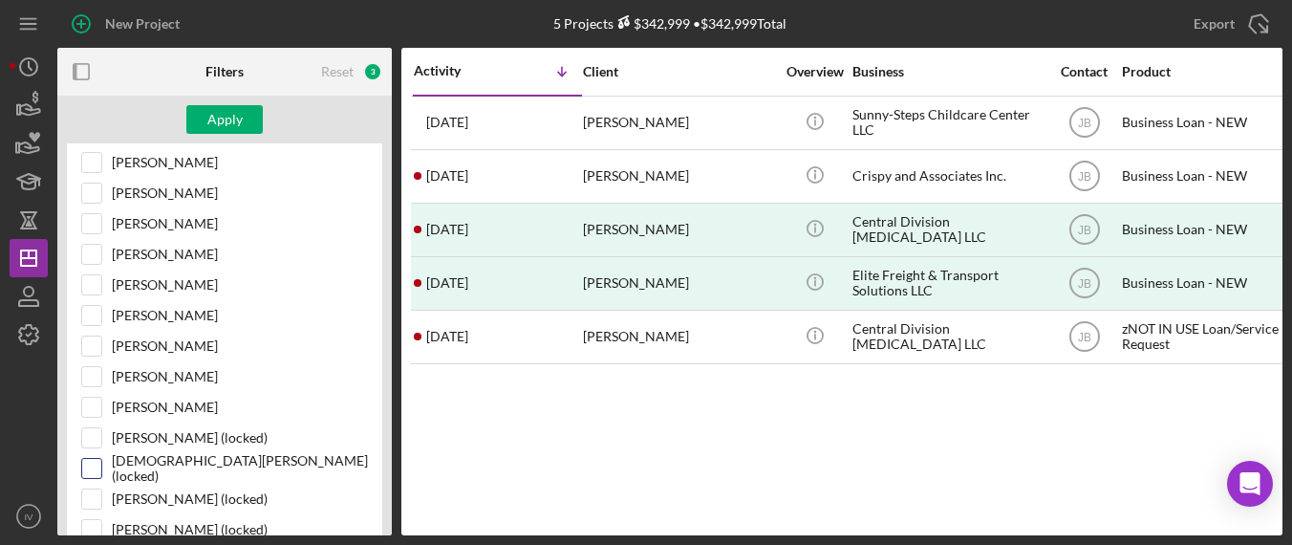
click at [95, 459] on input "[DEMOGRAPHIC_DATA][PERSON_NAME] (locked)" at bounding box center [91, 468] width 19 height 19
checkbox input "true"
click at [246, 119] on button "Apply" at bounding box center [224, 119] width 76 height 29
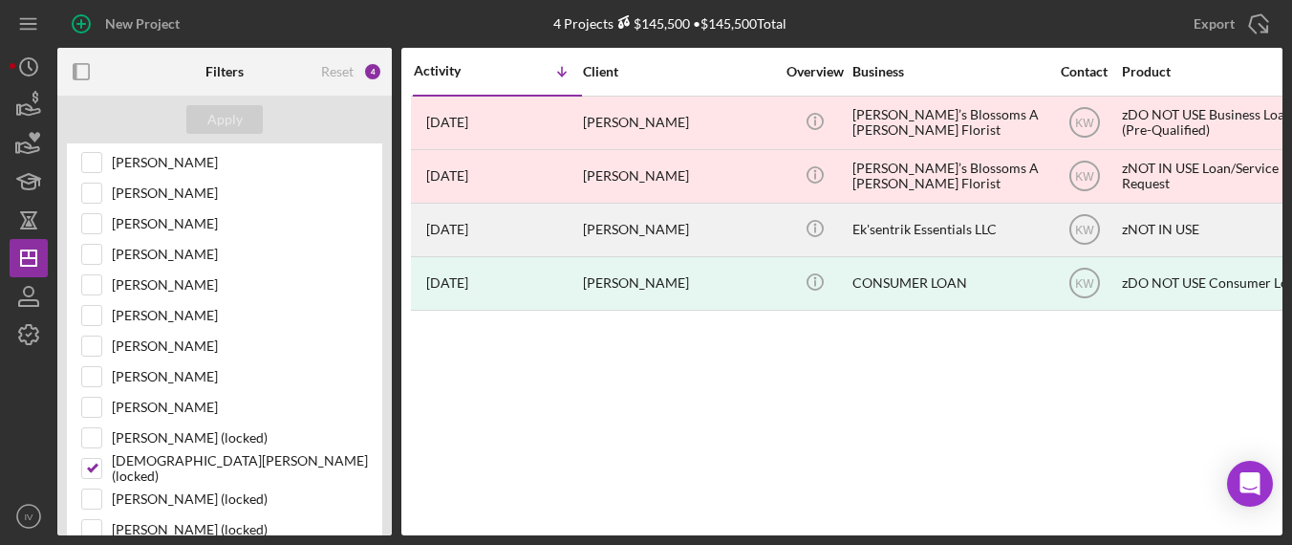
click at [573, 227] on div "[DATE] [PERSON_NAME]" at bounding box center [497, 230] width 167 height 51
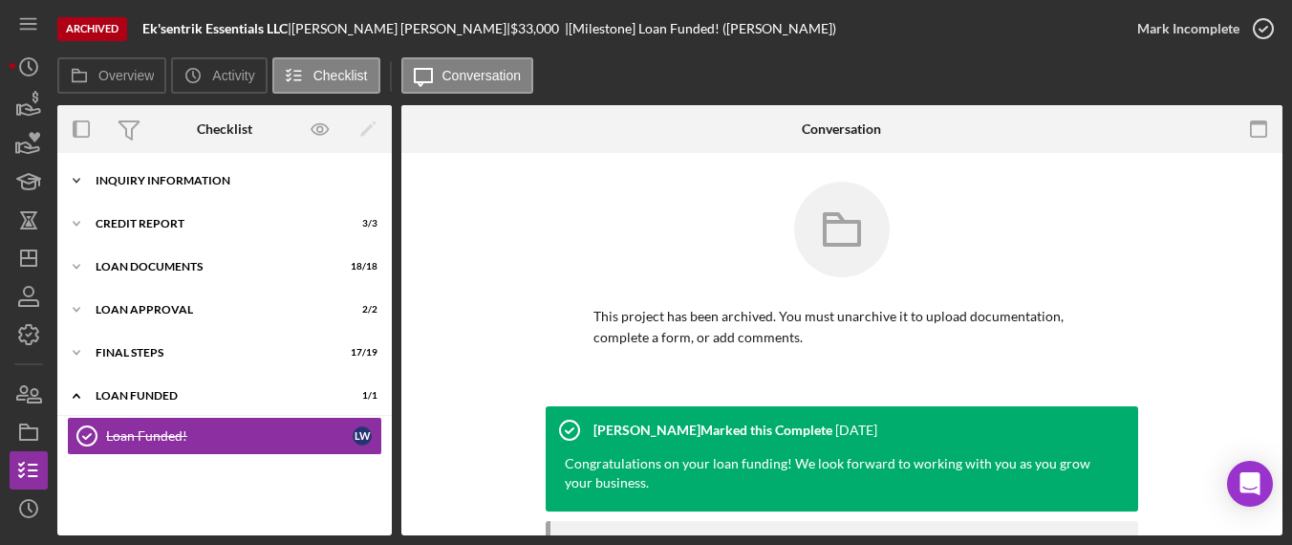
click at [240, 186] on div "Icon/Expander Inquiry Information 8 / 8" at bounding box center [224, 181] width 335 height 38
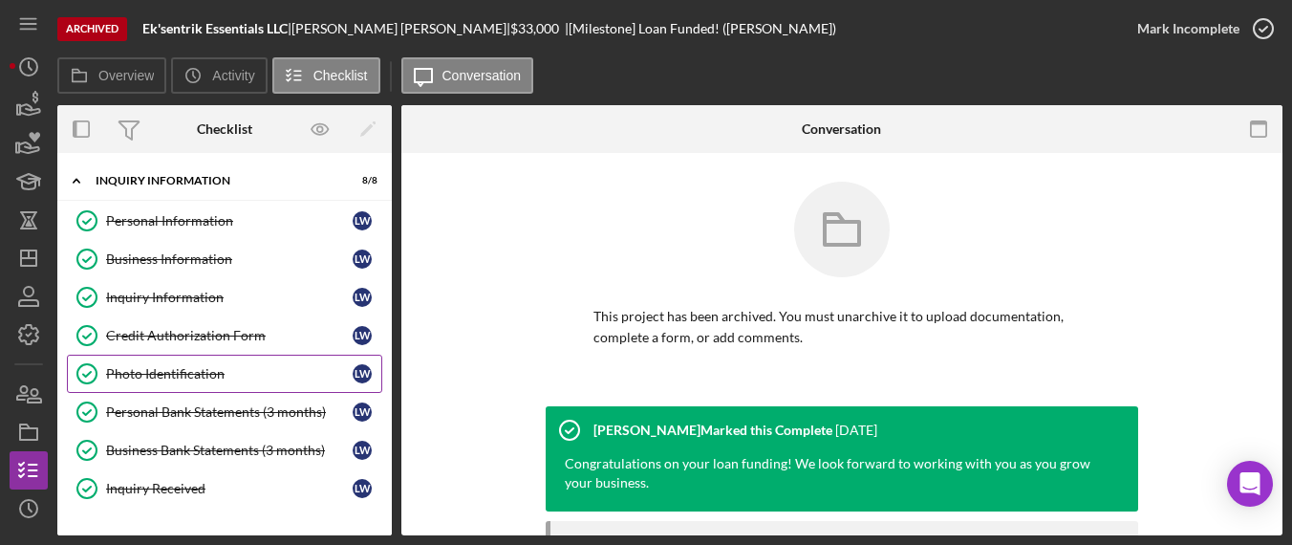
click at [195, 366] on div "Photo Identification" at bounding box center [229, 373] width 247 height 15
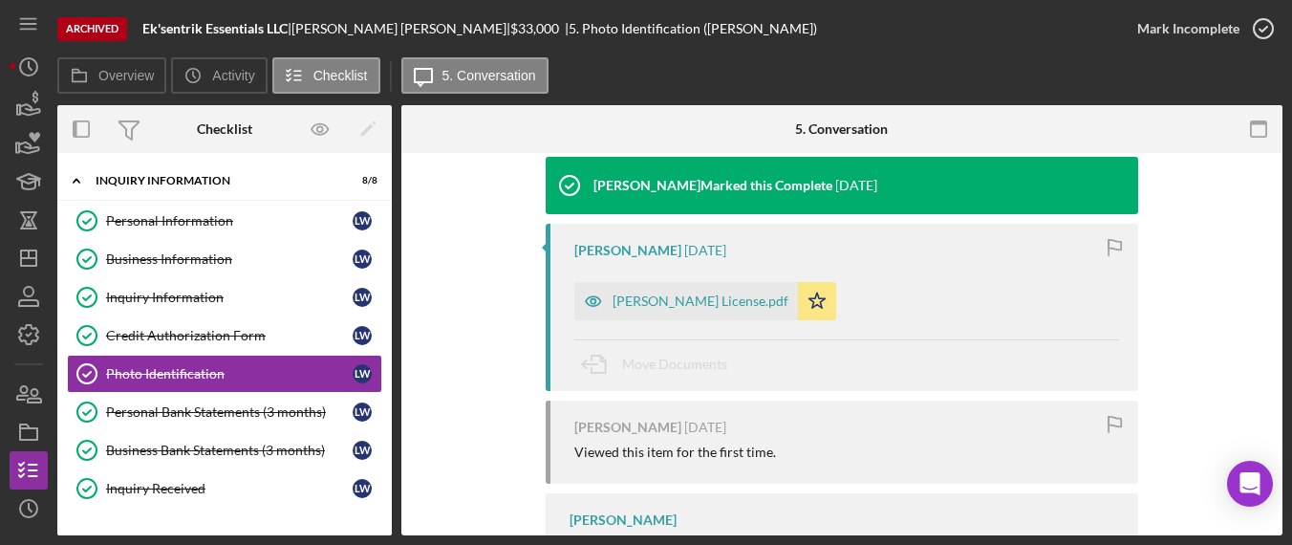
scroll to position [252, 0]
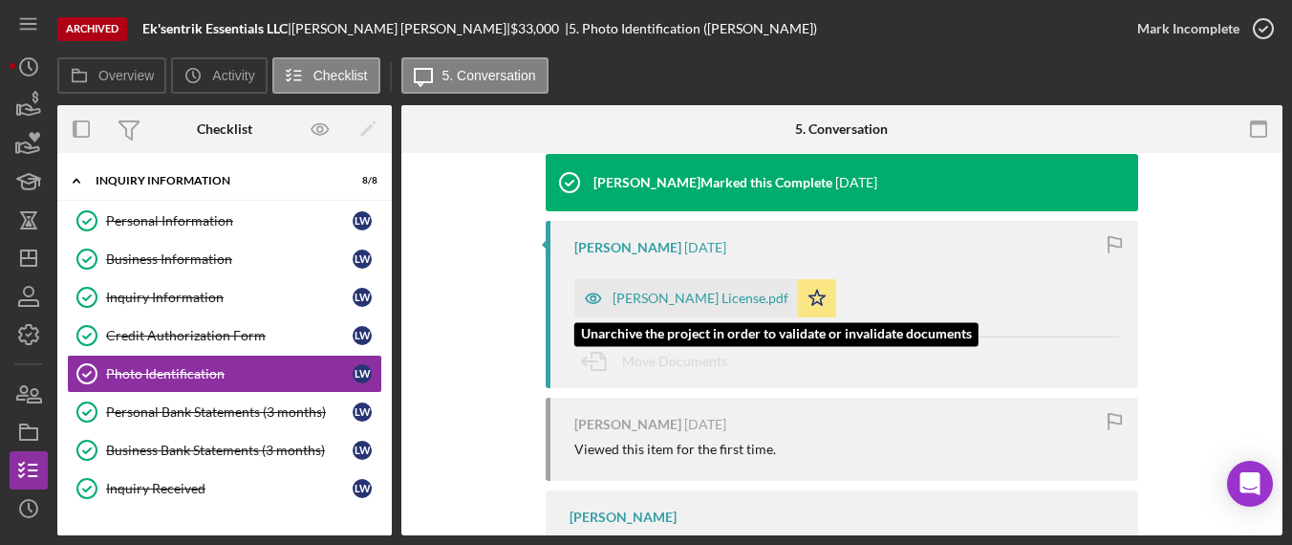
click at [713, 293] on div "[PERSON_NAME] License.pdf" at bounding box center [701, 298] width 176 height 15
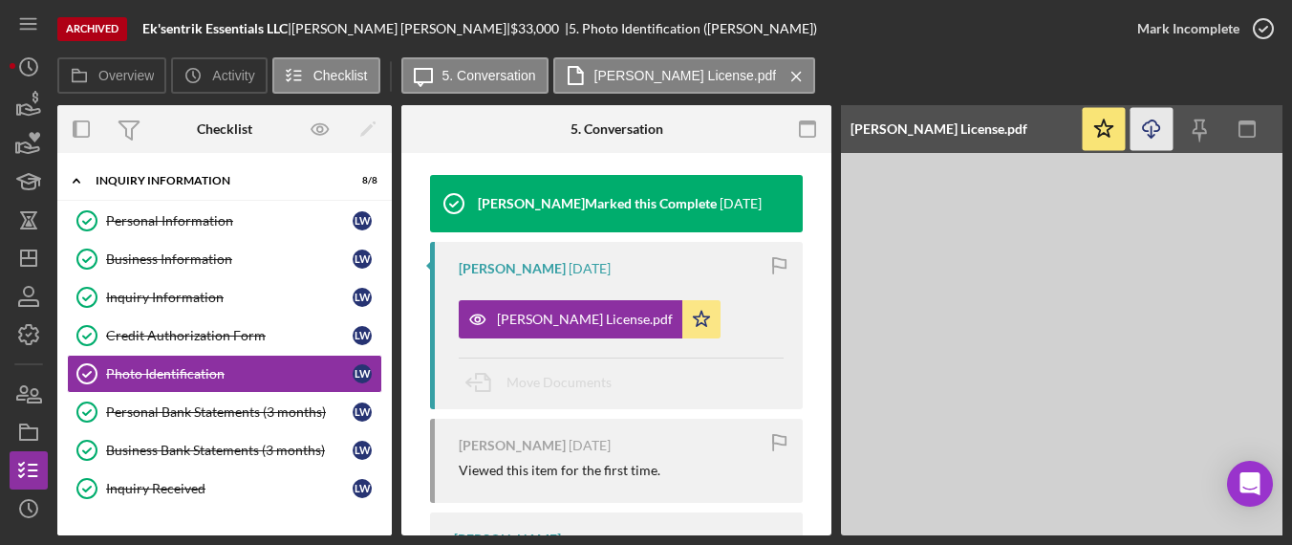
click at [1158, 127] on icon "button" at bounding box center [1151, 125] width 16 height 11
click at [279, 400] on link "Personal Bank Statements (3 months) Personal Bank Statements (3 months) [PERSON…" at bounding box center [224, 412] width 315 height 38
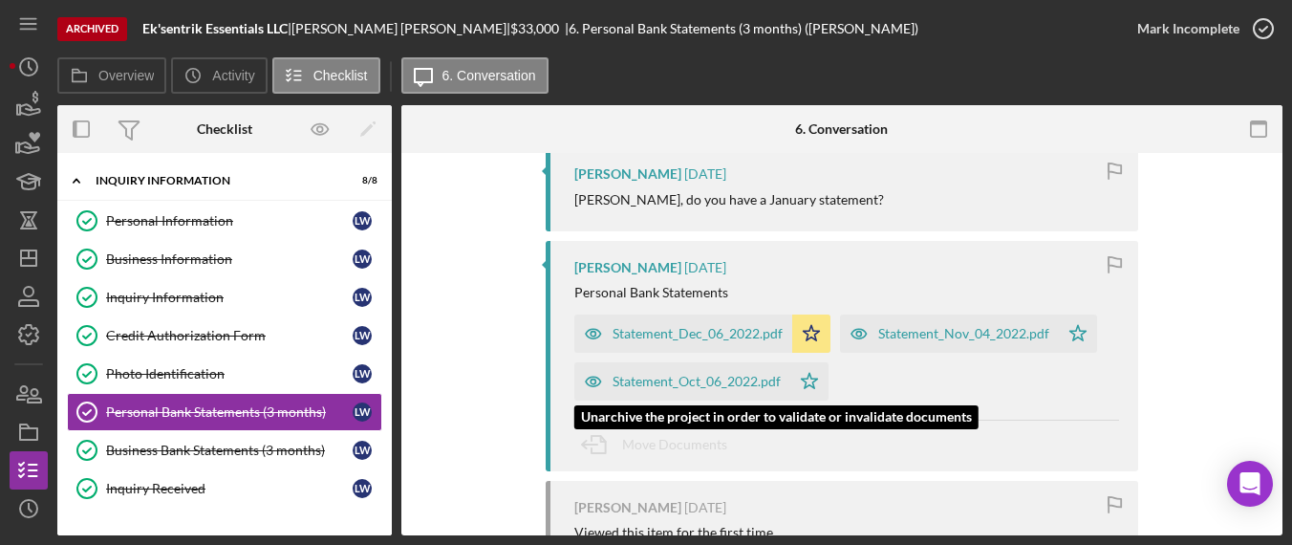
scroll to position [596, 0]
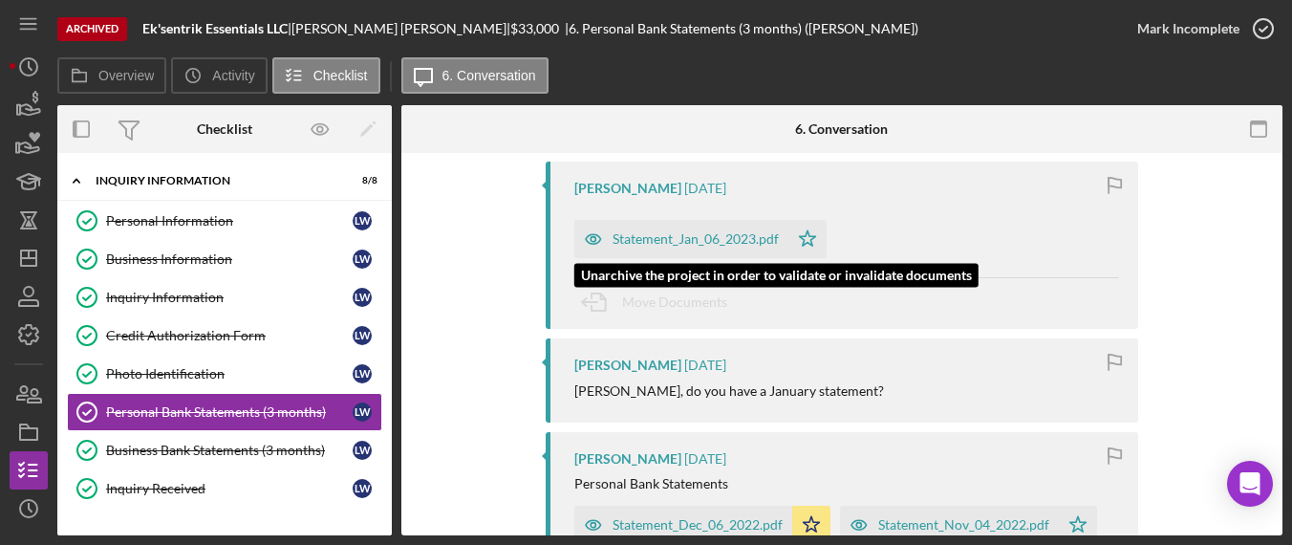
click at [707, 236] on div "Statement_Jan_06_2023.pdf" at bounding box center [696, 238] width 166 height 15
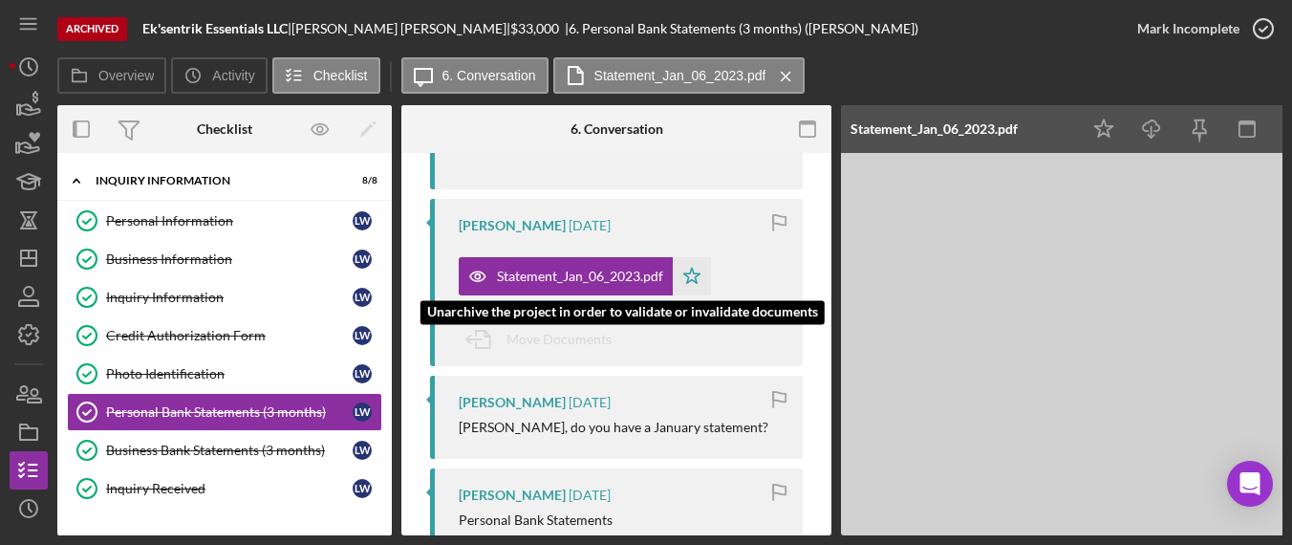
scroll to position [633, 0]
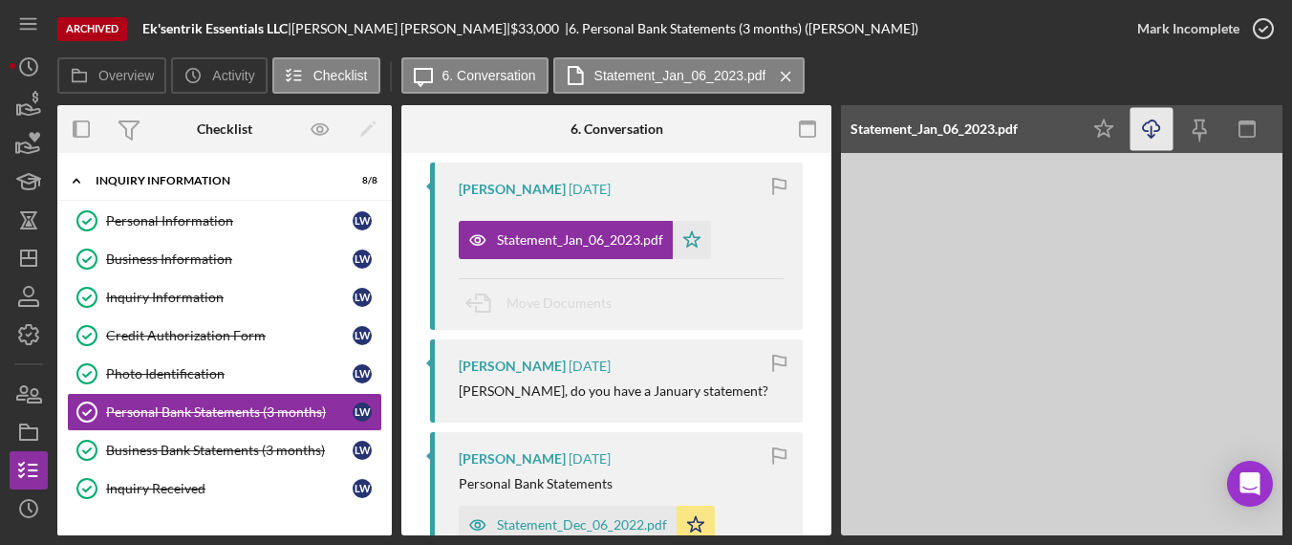
click at [1147, 130] on icon "Icon/Download" at bounding box center [1152, 129] width 43 height 43
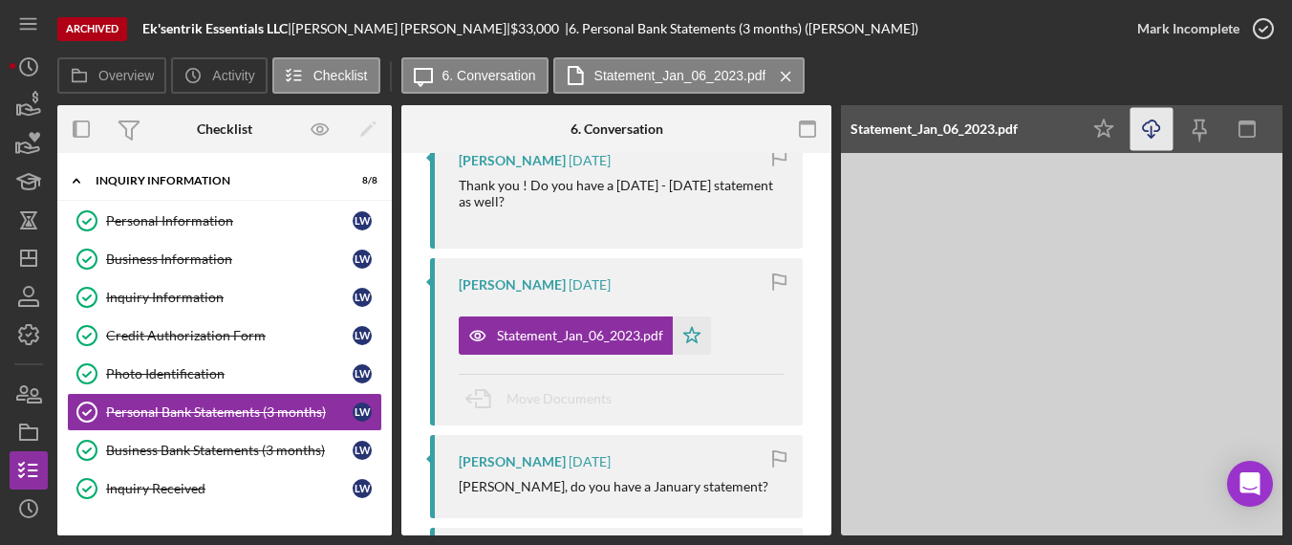
scroll to position [824, 0]
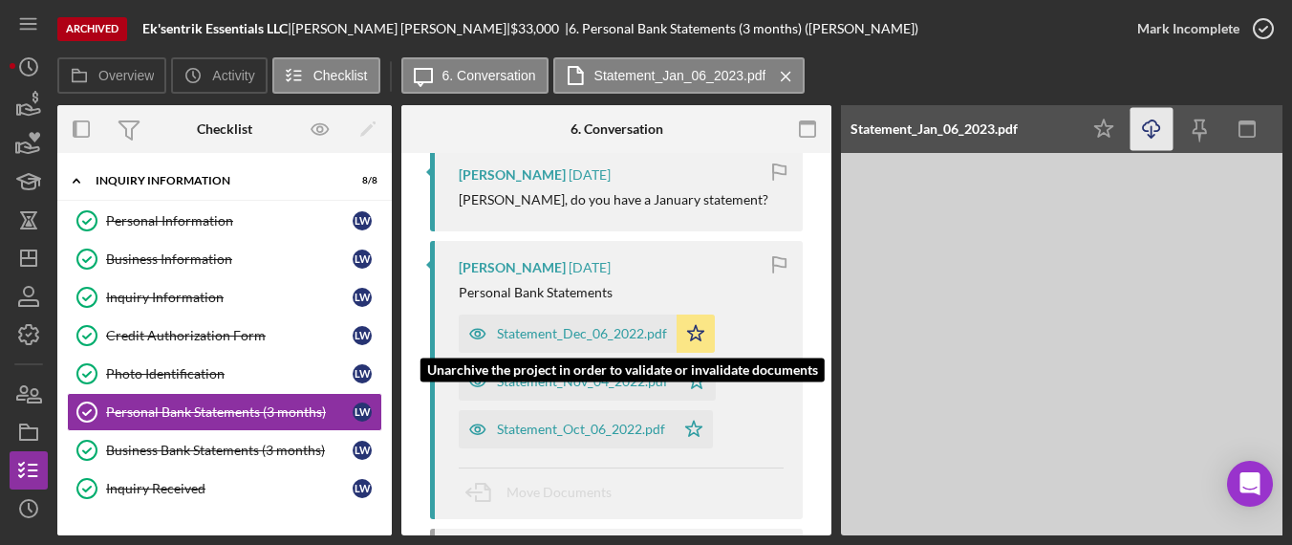
click at [610, 333] on div "Statement_Dec_06_2022.pdf" at bounding box center [582, 333] width 170 height 15
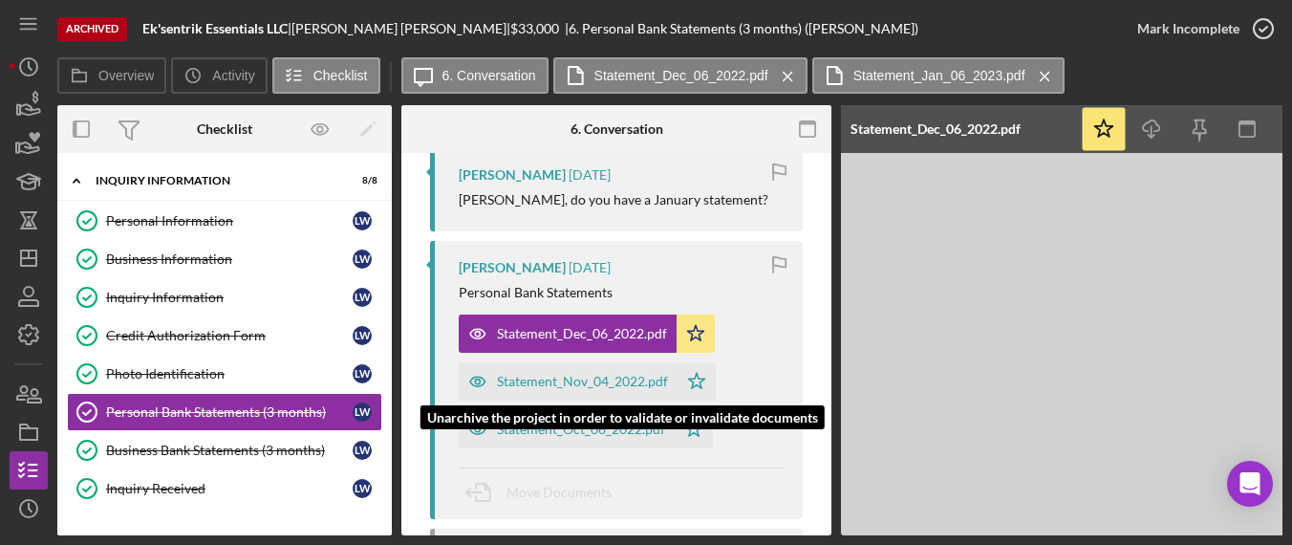
click at [623, 374] on div "Statement_Nov_04_2022.pdf" at bounding box center [582, 381] width 171 height 15
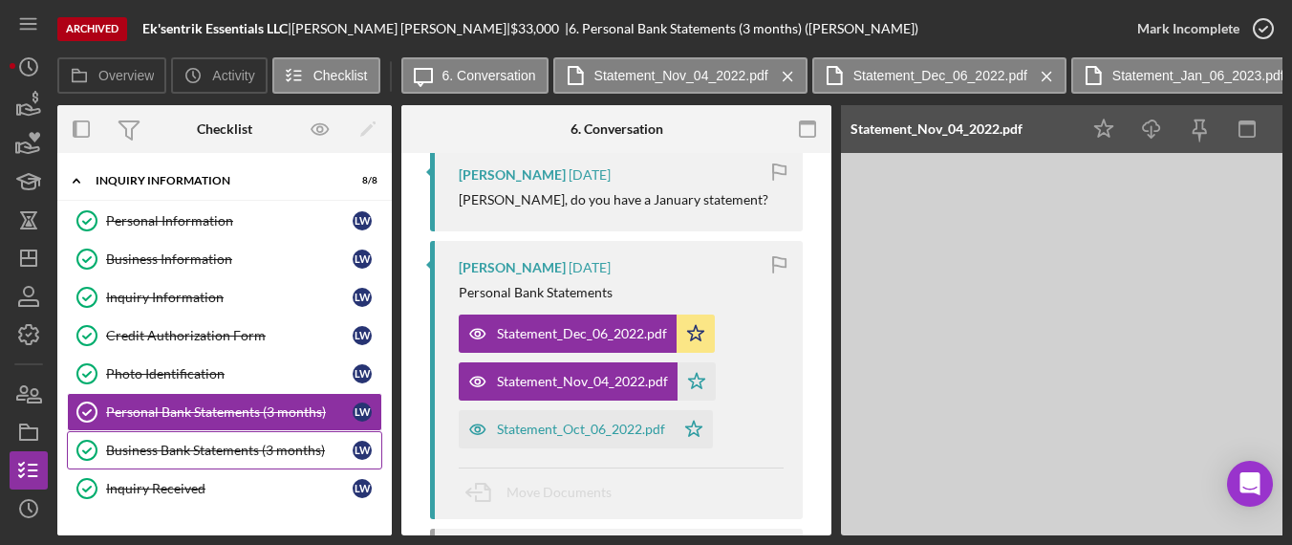
click at [253, 452] on div "Business Bank Statements (3 months)" at bounding box center [229, 450] width 247 height 15
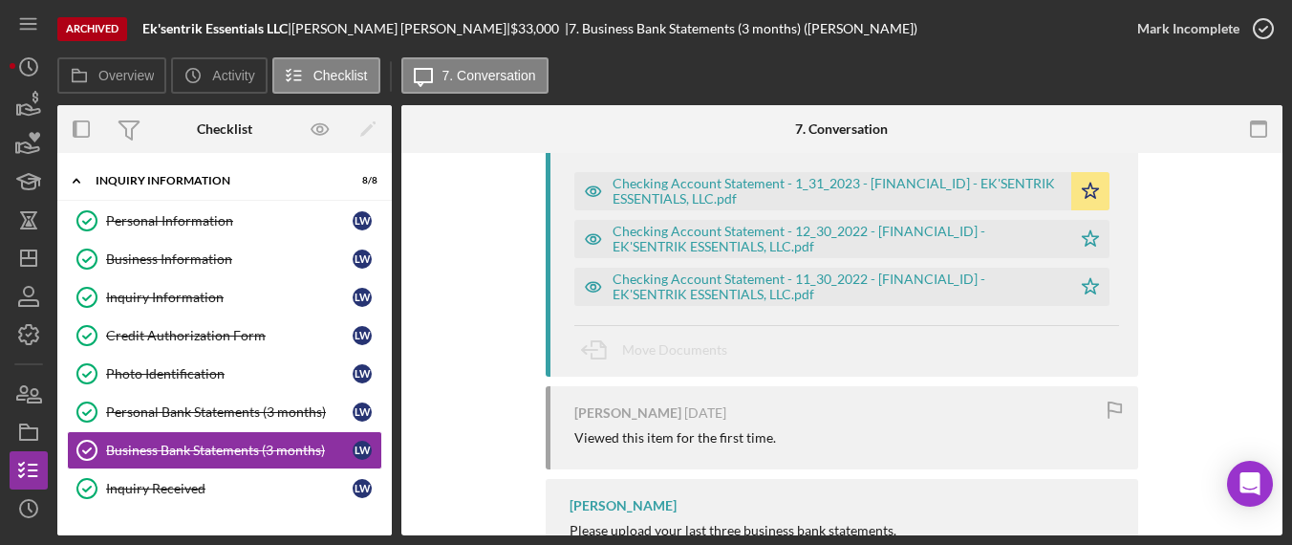
scroll to position [264, 0]
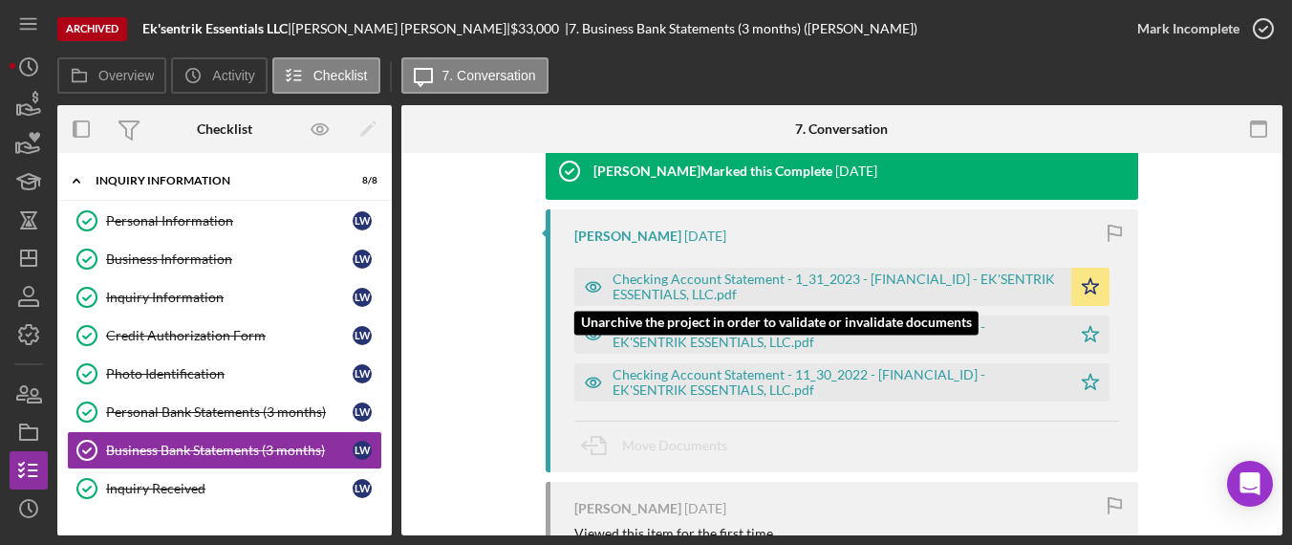
click at [965, 284] on div "Checking Account Statement - 1_31_2023 - [FINANCIAL_ID] - EK'SENTRIK ESSENTIALS…" at bounding box center [837, 286] width 449 height 31
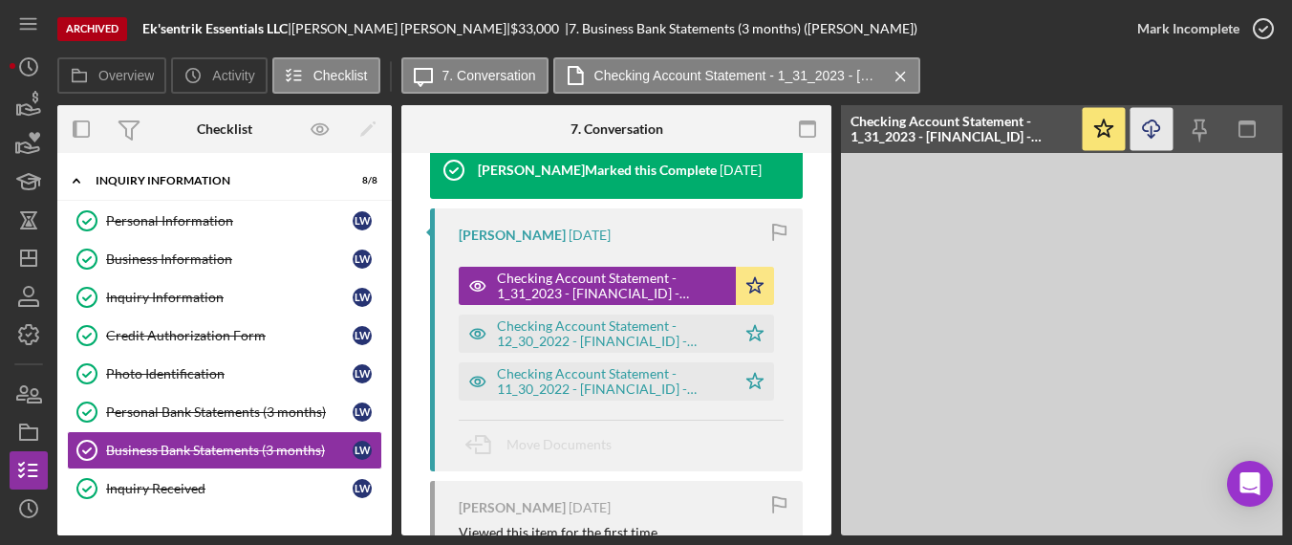
click at [1159, 126] on icon "button" at bounding box center [1151, 125] width 16 height 11
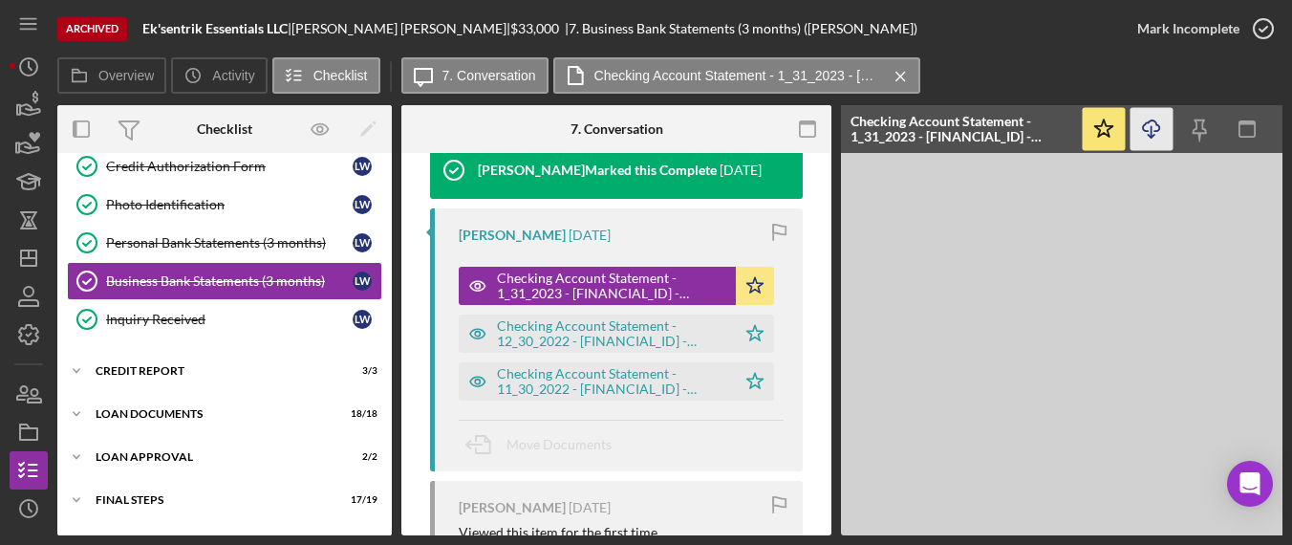
scroll to position [178, 0]
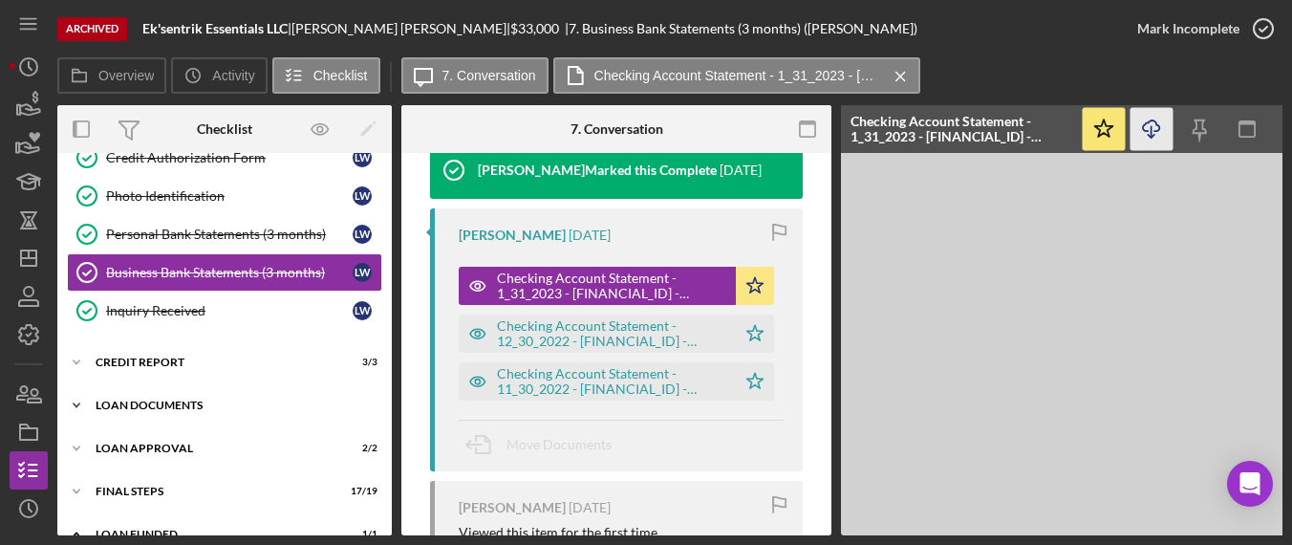
click at [198, 400] on div "Loan Documents" at bounding box center [232, 405] width 272 height 11
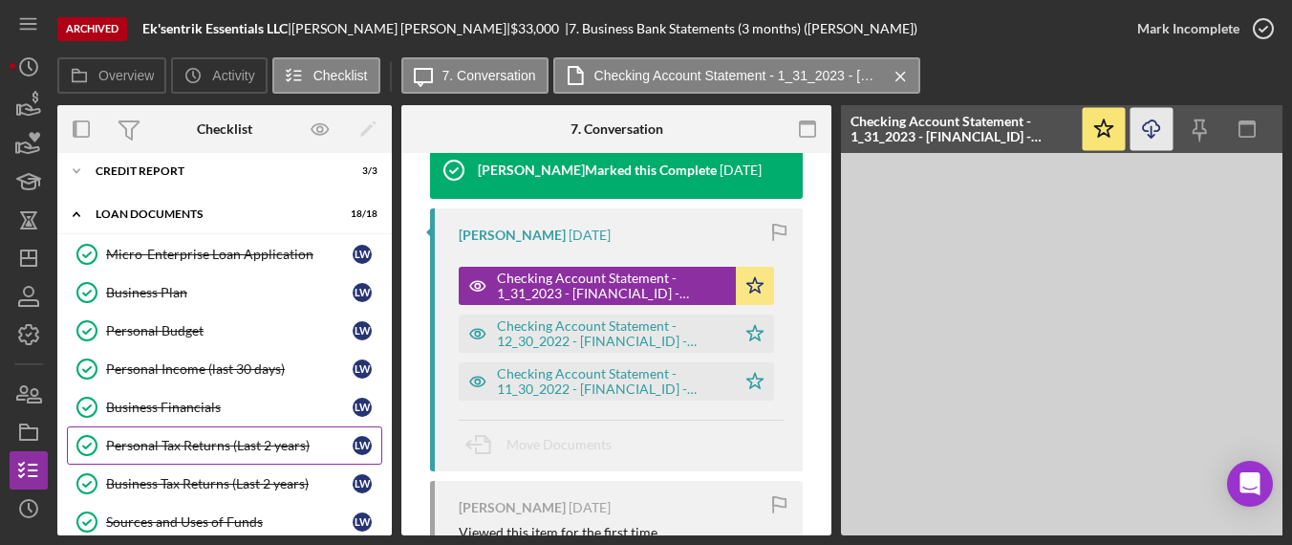
scroll to position [465, 0]
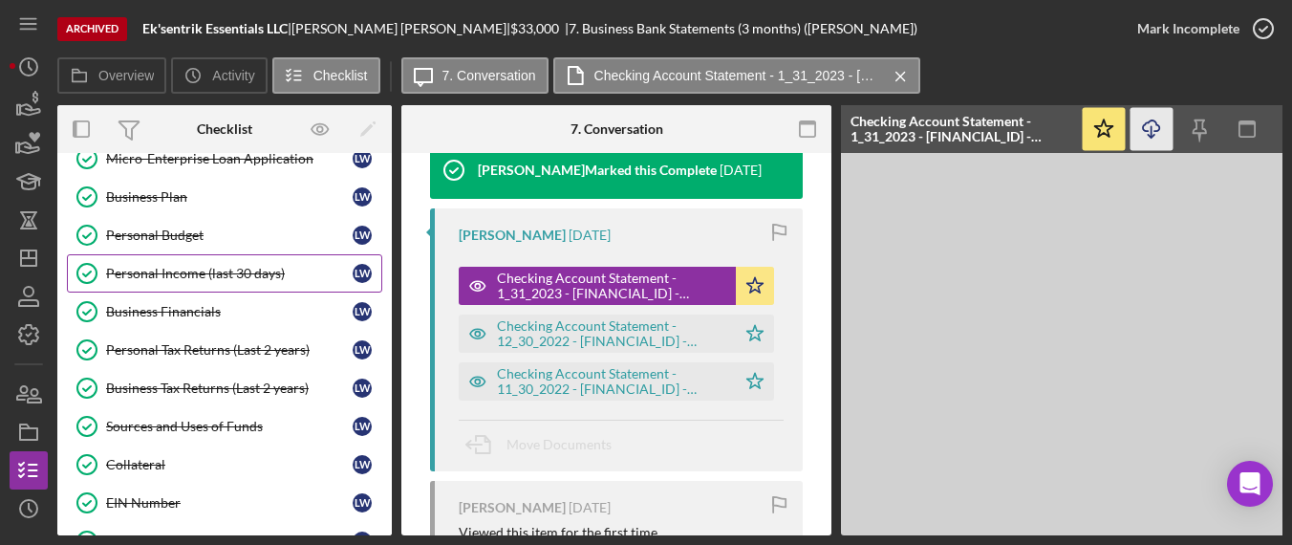
click at [193, 257] on link "Personal Income (last 30 days) Personal Income (last 30 days) [PERSON_NAME]" at bounding box center [224, 273] width 315 height 38
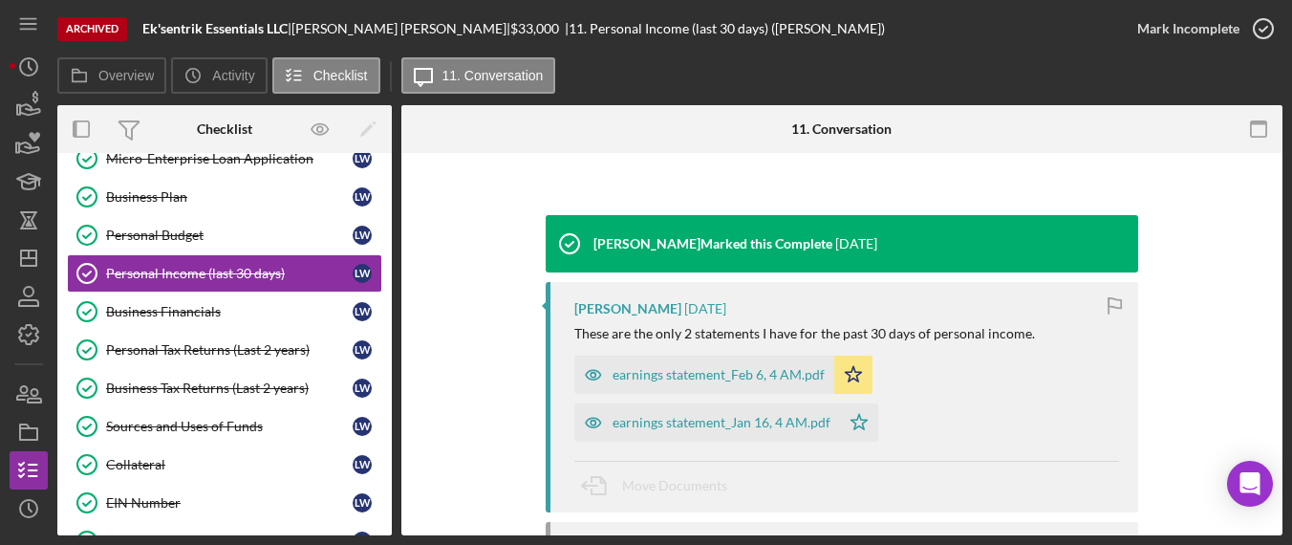
scroll to position [287, 0]
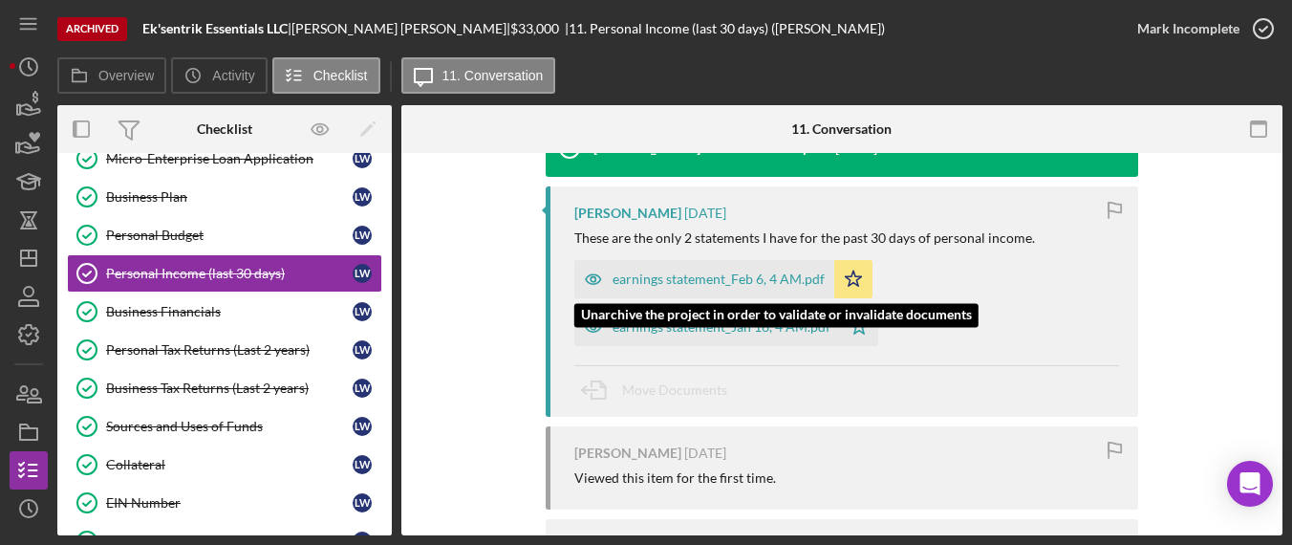
click at [681, 269] on div "earnings statement_Feb 6, 4 AM.pdf" at bounding box center [704, 279] width 260 height 38
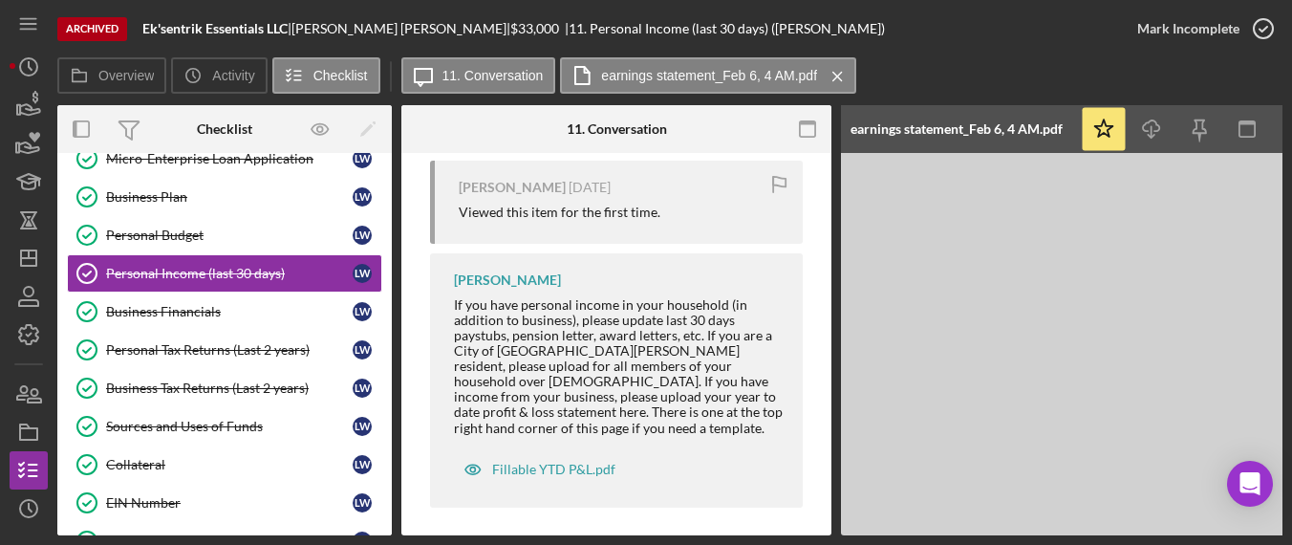
scroll to position [0, 0]
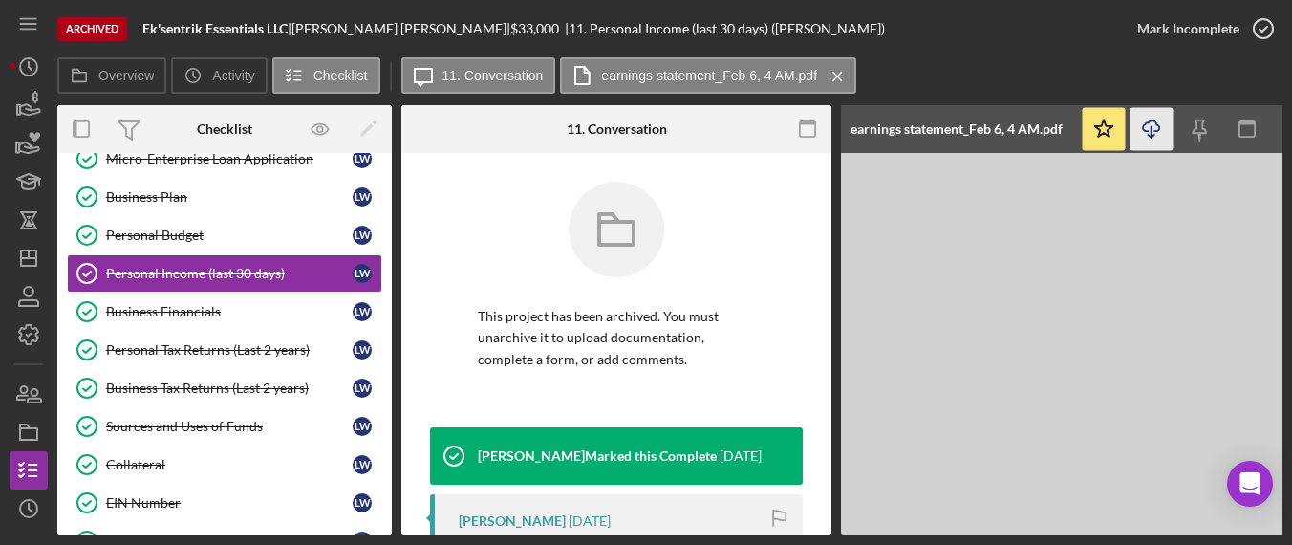
click at [1157, 115] on icon "Icon/Download" at bounding box center [1152, 129] width 43 height 43
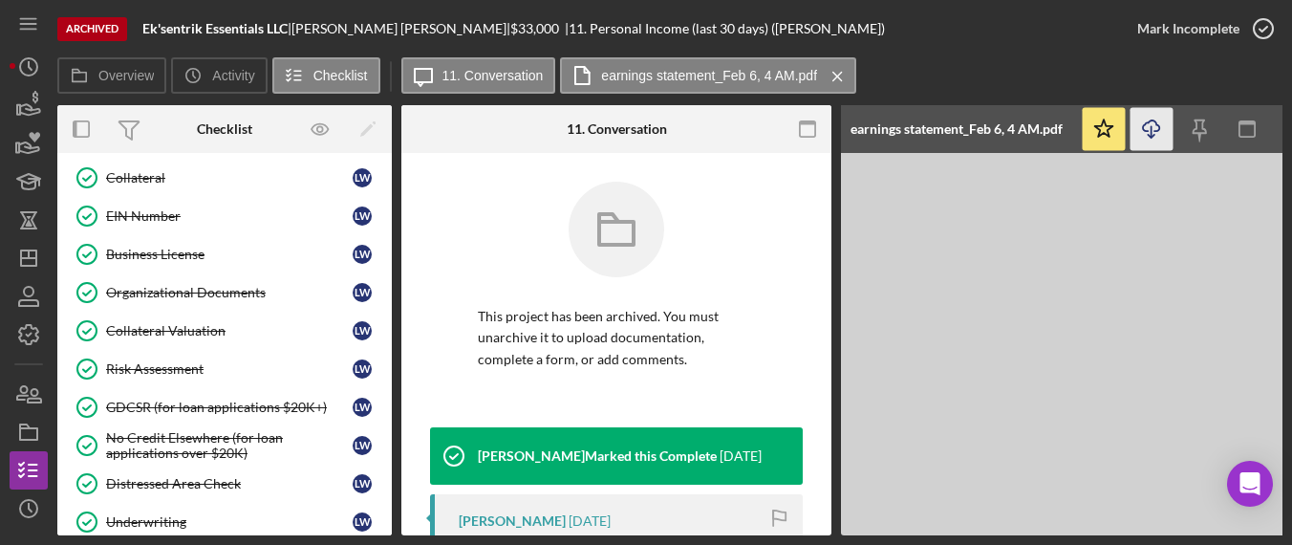
scroll to position [942, 0]
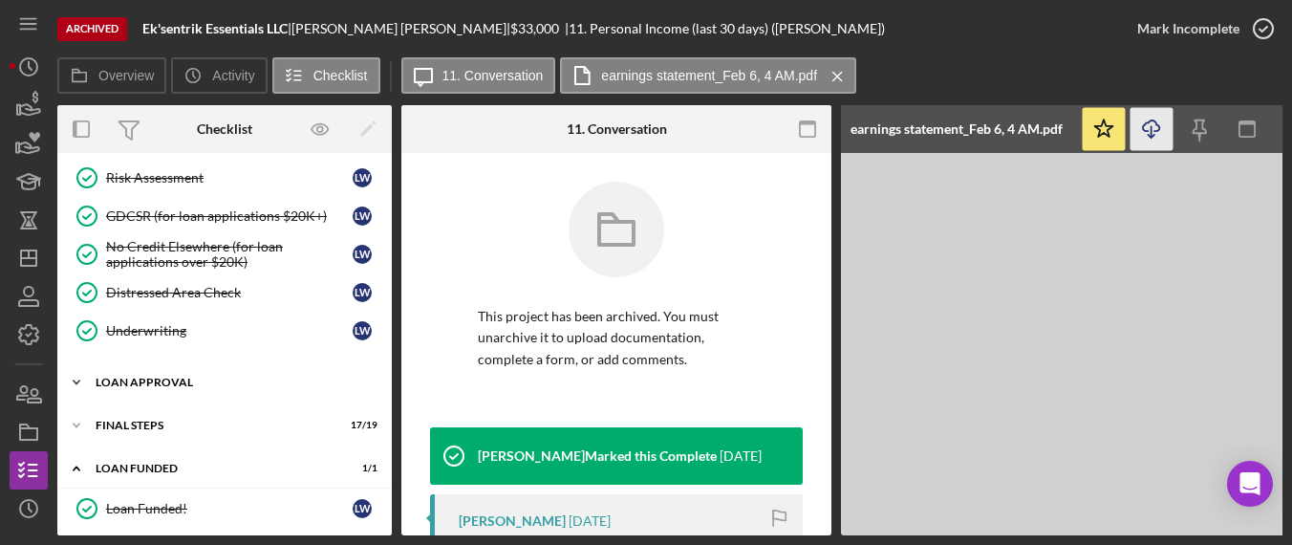
click at [185, 377] on div "Loan Approval" at bounding box center [232, 382] width 272 height 11
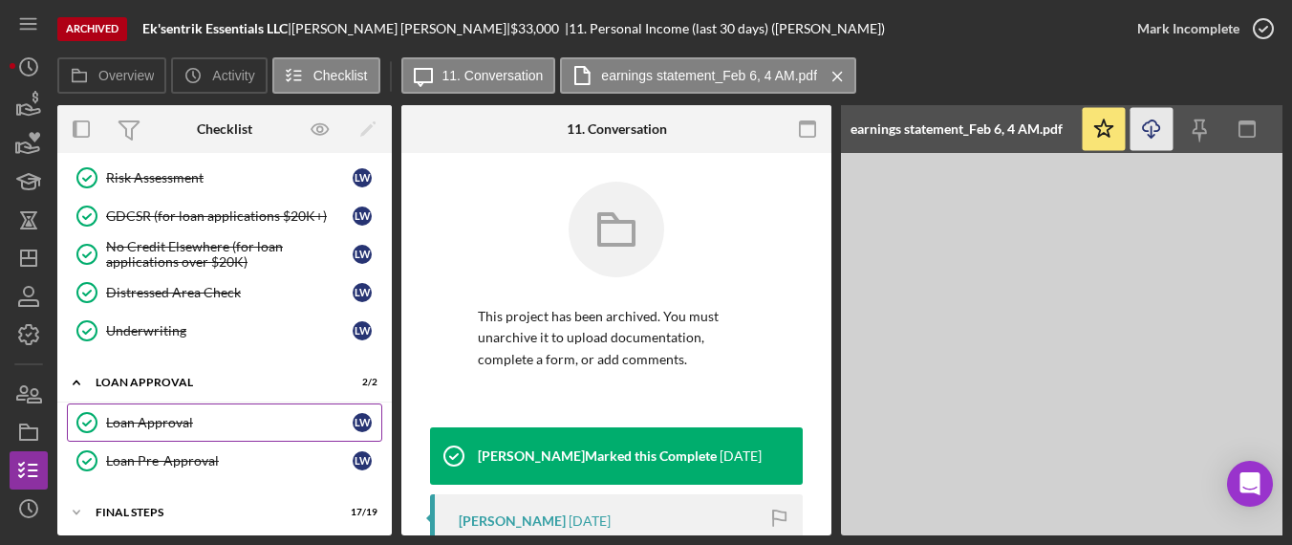
click at [171, 415] on div "Loan Approval" at bounding box center [229, 422] width 247 height 15
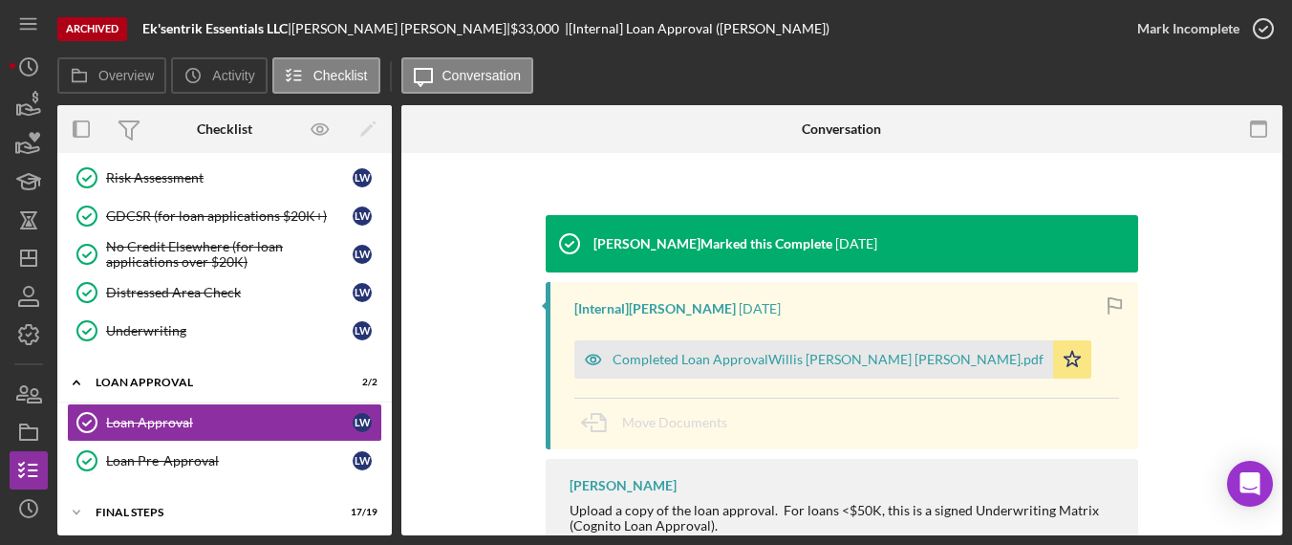
scroll to position [330, 0]
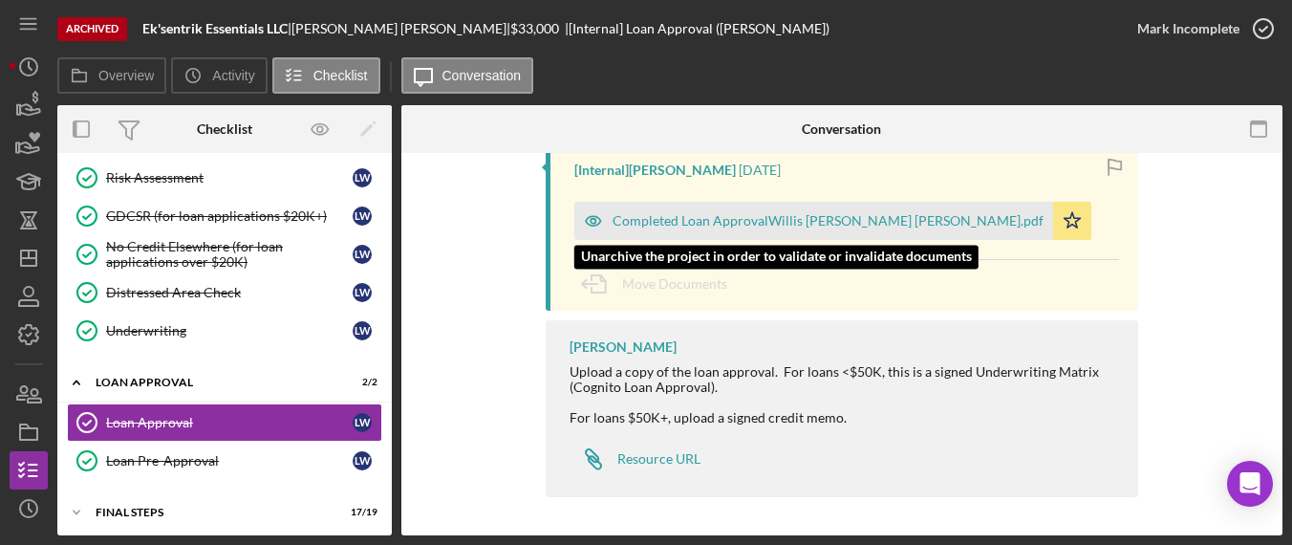
click at [767, 205] on div "Completed Loan ApprovalWillis [PERSON_NAME] [PERSON_NAME].pdf" at bounding box center [813, 221] width 479 height 38
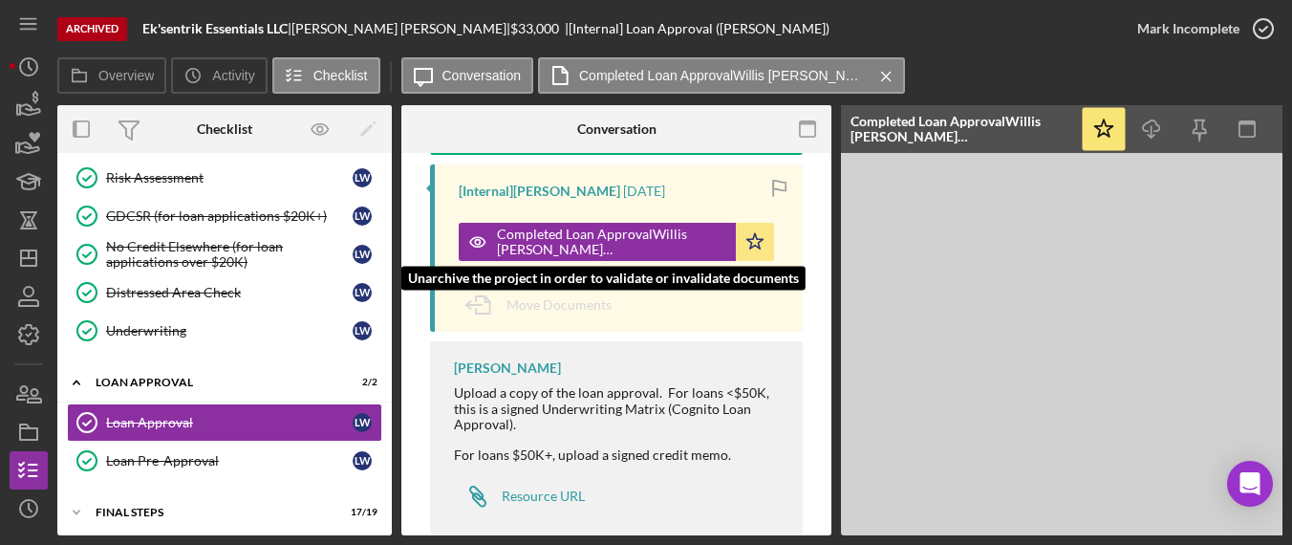
scroll to position [352, 0]
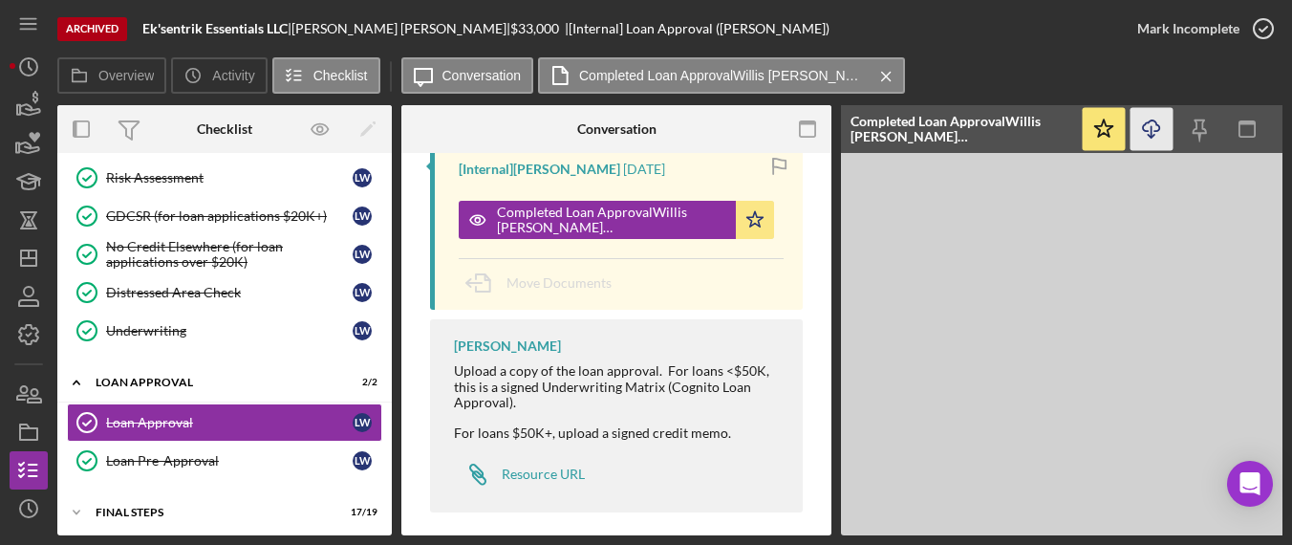
click at [1149, 128] on icon "Icon/Download" at bounding box center [1152, 129] width 43 height 43
